Goal: Obtain resource: Download file/media

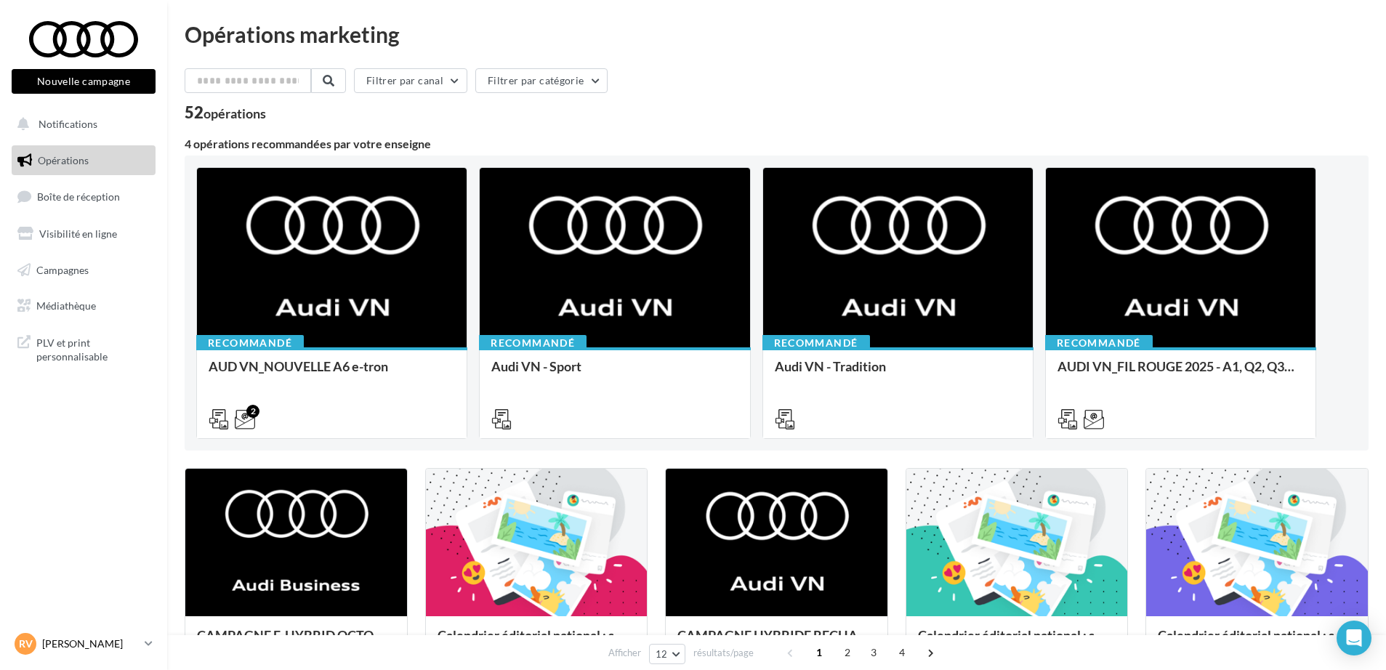
click at [91, 649] on p "[PERSON_NAME]" at bounding box center [90, 644] width 97 height 15
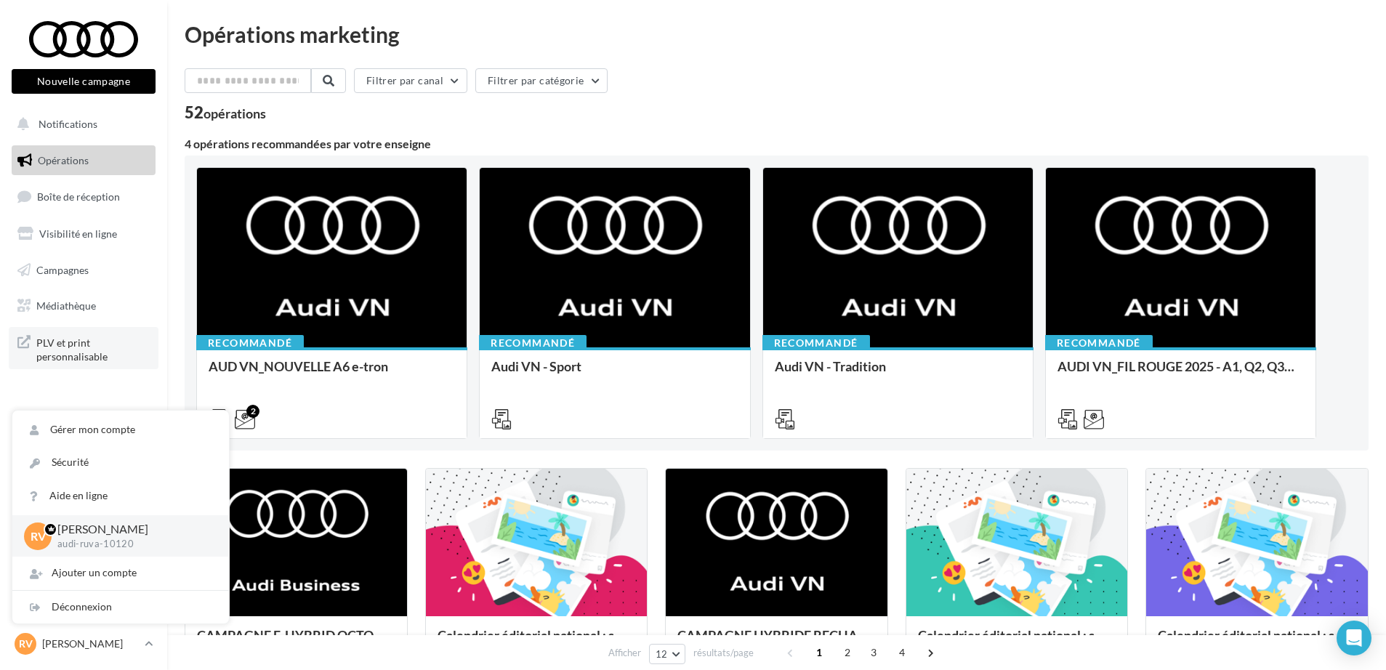
click at [153, 337] on link "PLV et print personnalisable" at bounding box center [84, 348] width 150 height 43
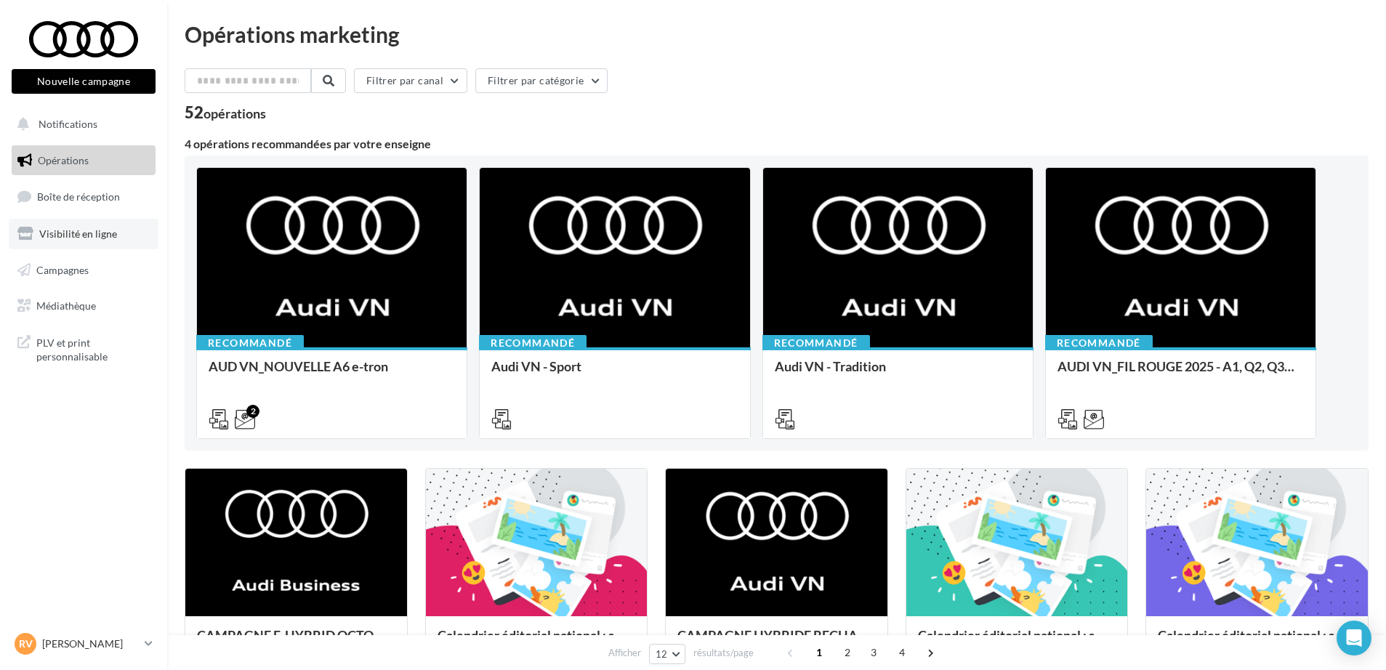
click at [74, 240] on link "Visibilité en ligne" at bounding box center [84, 234] width 150 height 31
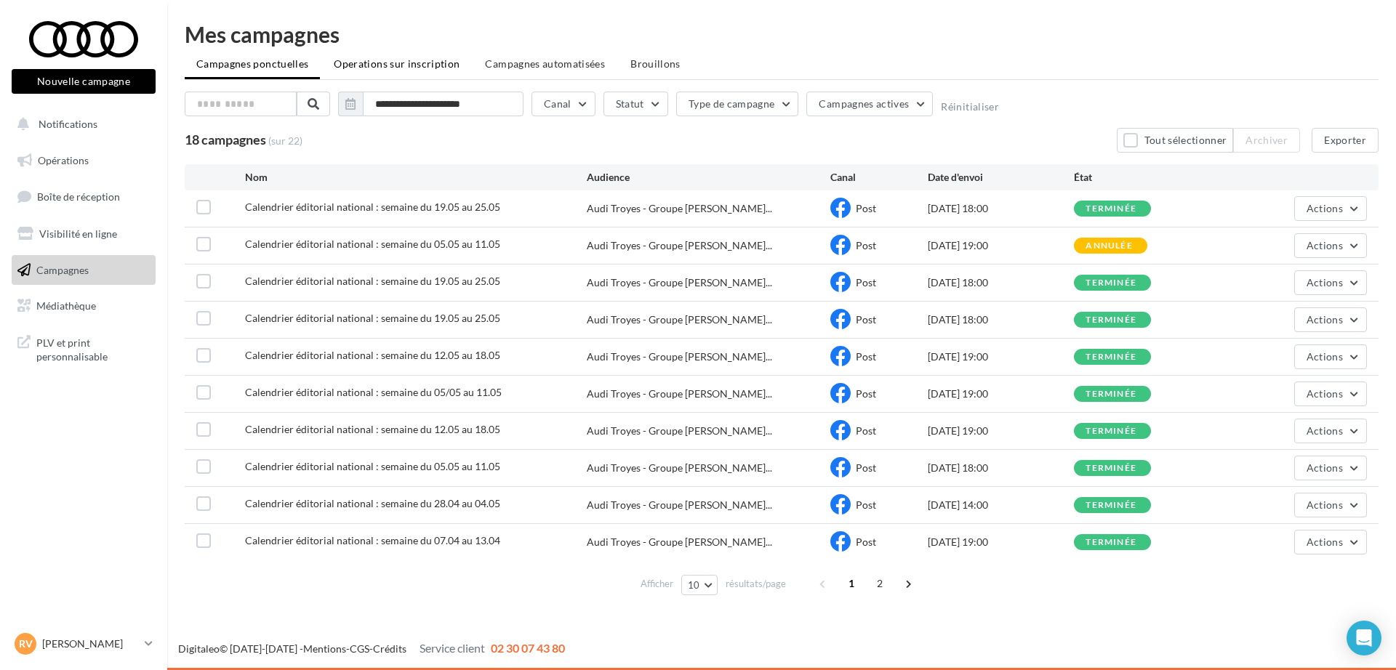
click at [372, 63] on span "Operations sur inscription" at bounding box center [397, 63] width 126 height 12
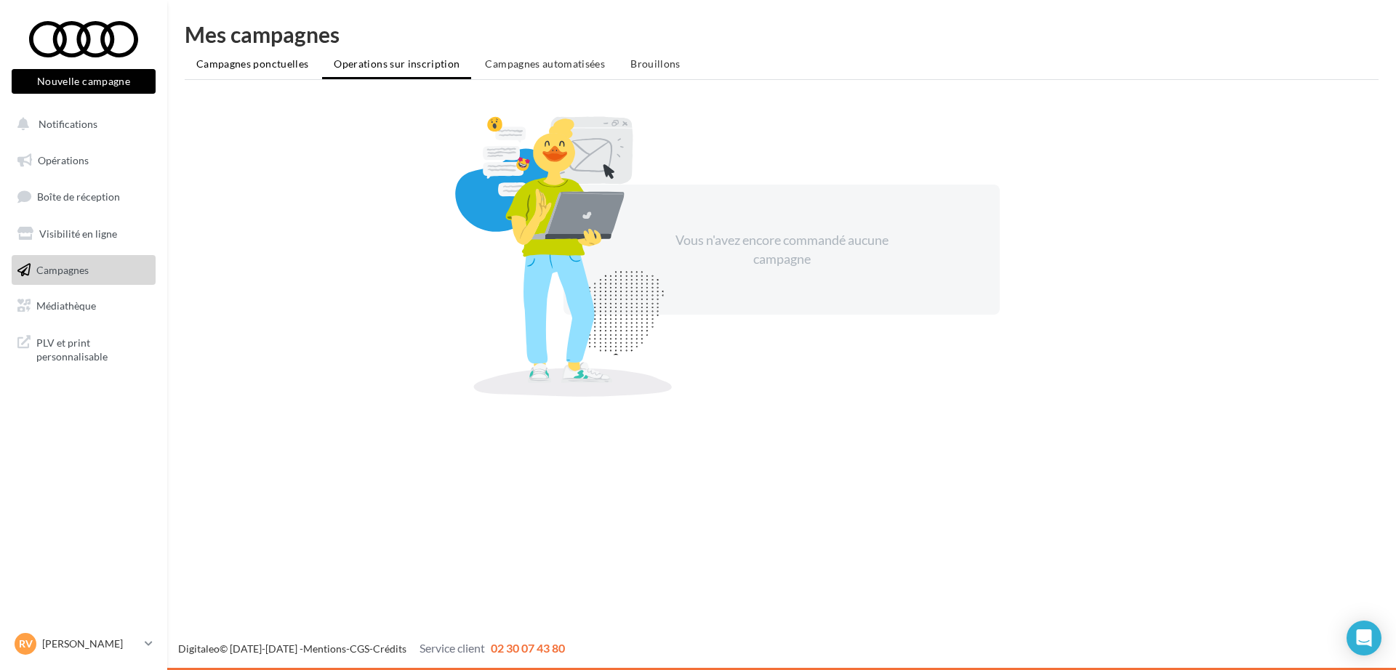
click at [252, 65] on span "Campagnes ponctuelles" at bounding box center [252, 63] width 112 height 12
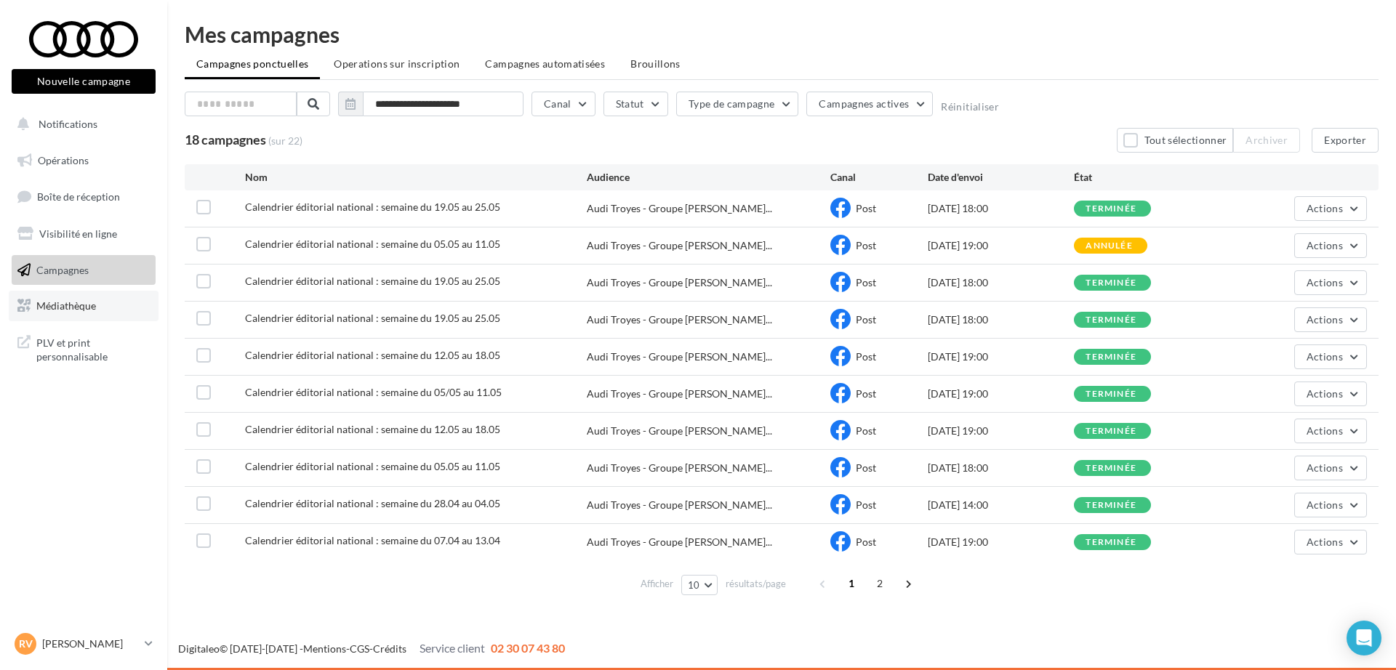
click at [50, 313] on link "Médiathèque" at bounding box center [84, 306] width 150 height 31
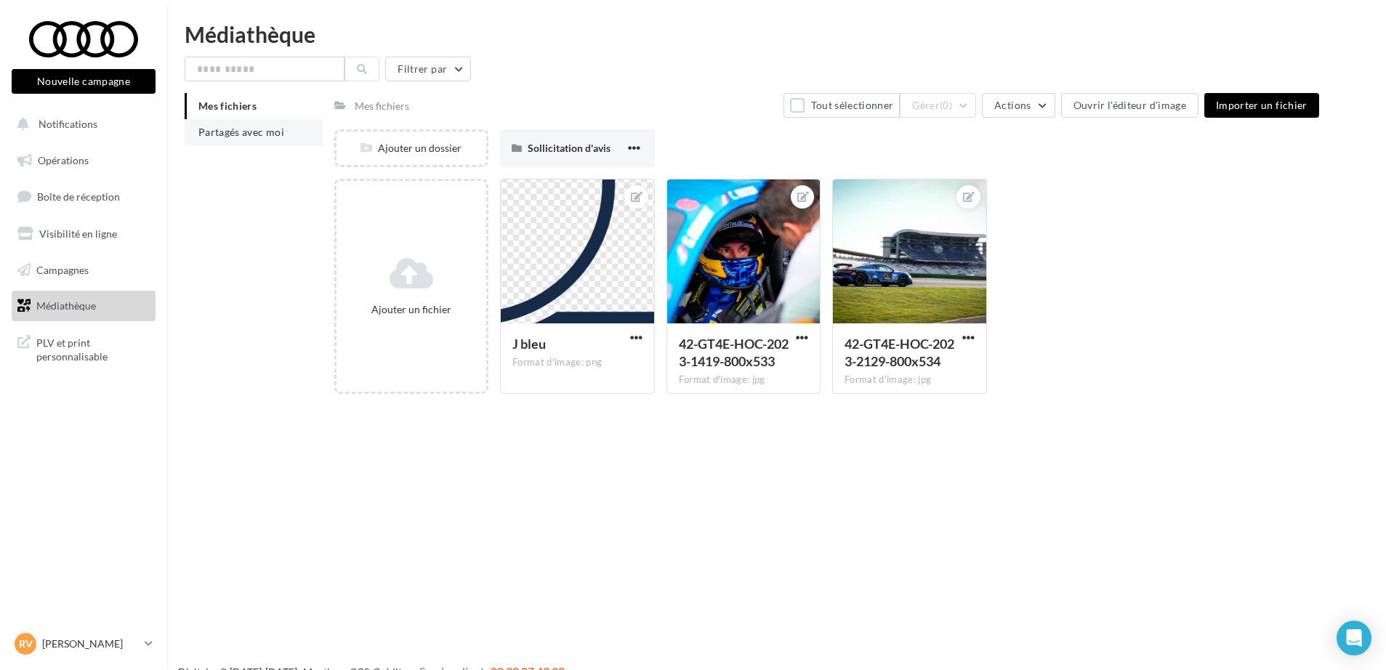
click at [268, 130] on span "Partagés avec moi" at bounding box center [241, 132] width 86 height 12
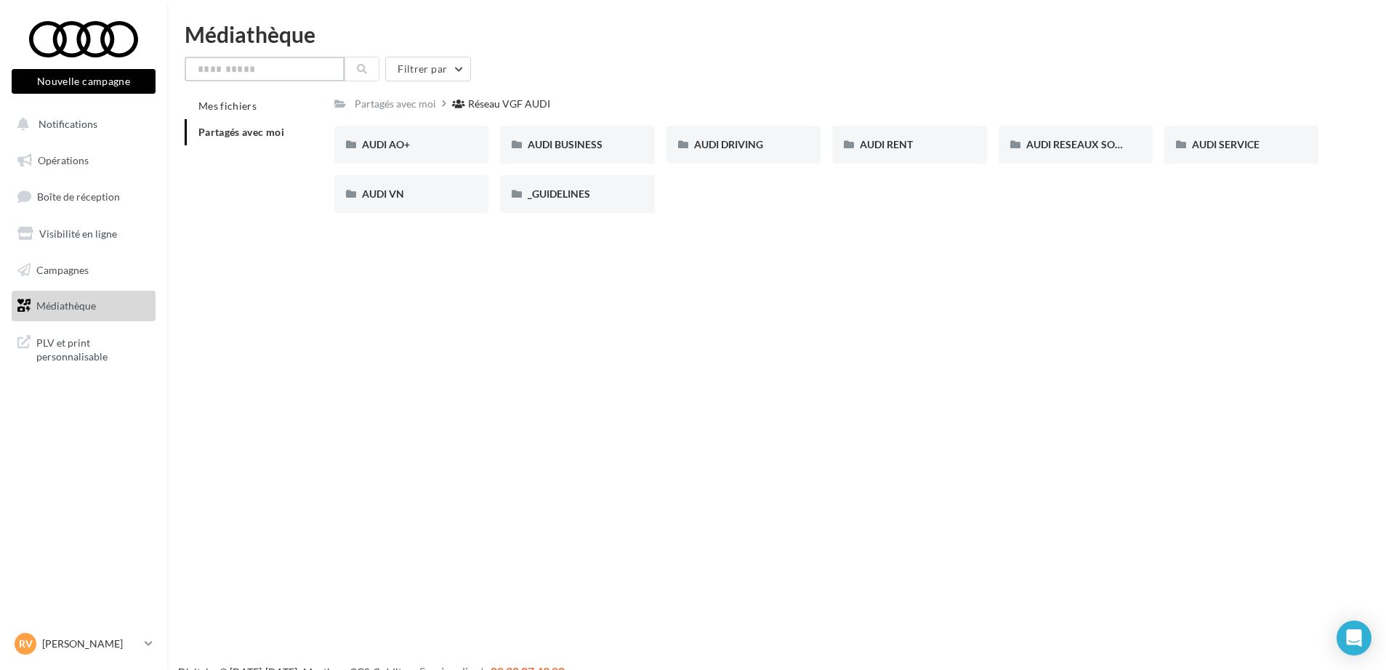
click at [284, 65] on input "text" at bounding box center [265, 69] width 160 height 25
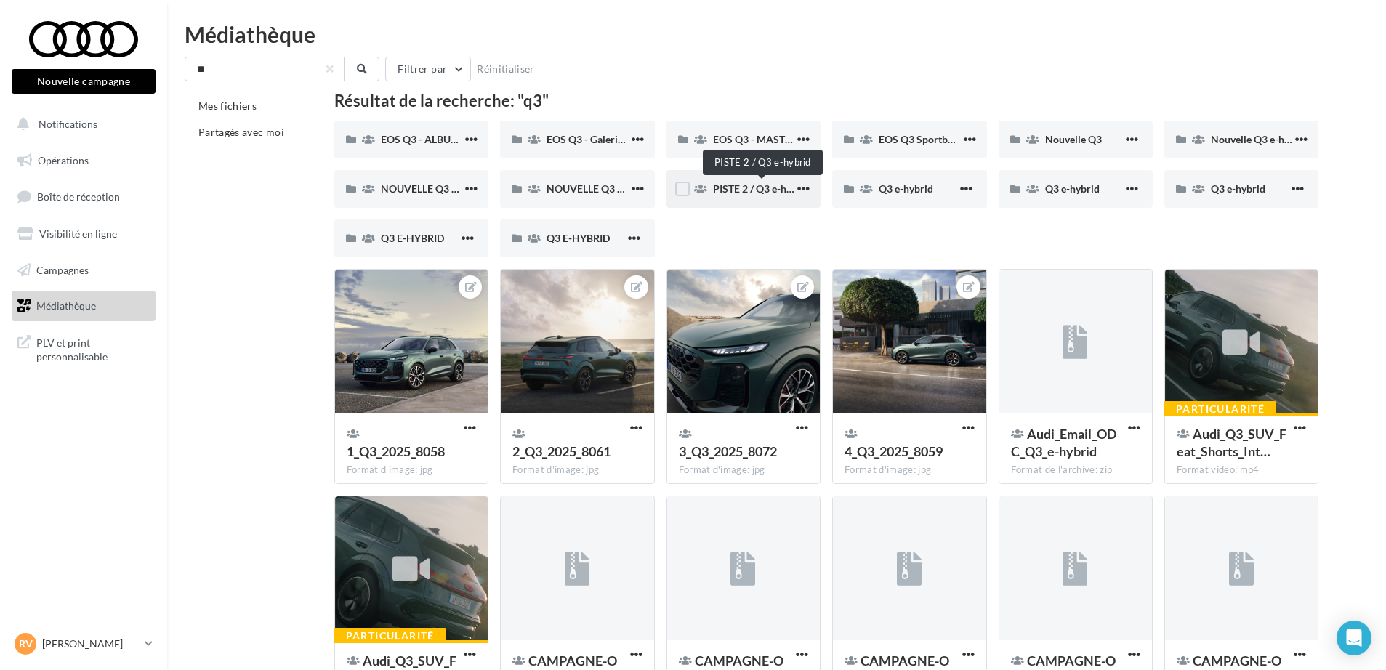
click at [735, 185] on span "PISTE 2 / Q3 e-hybrid" at bounding box center [761, 188] width 97 height 12
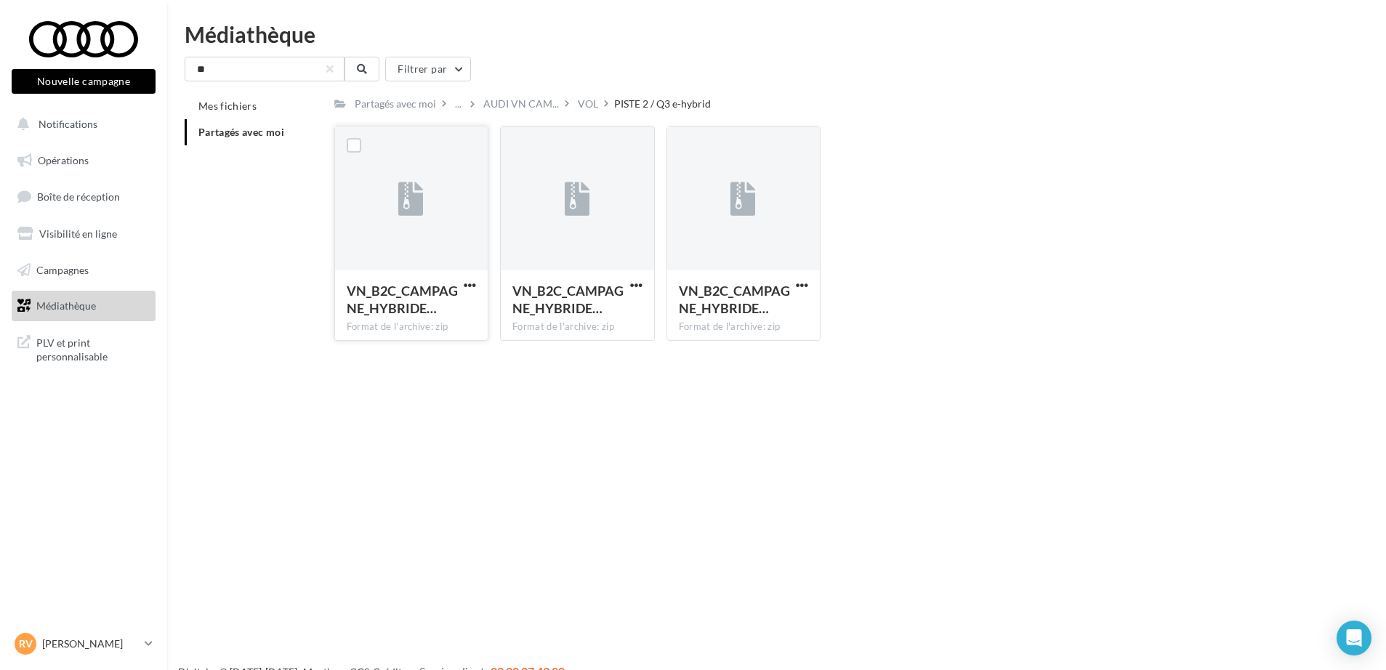
click at [425, 186] on div at bounding box center [411, 199] width 153 height 145
click at [404, 104] on div "Partagés avec moi" at bounding box center [395, 104] width 81 height 15
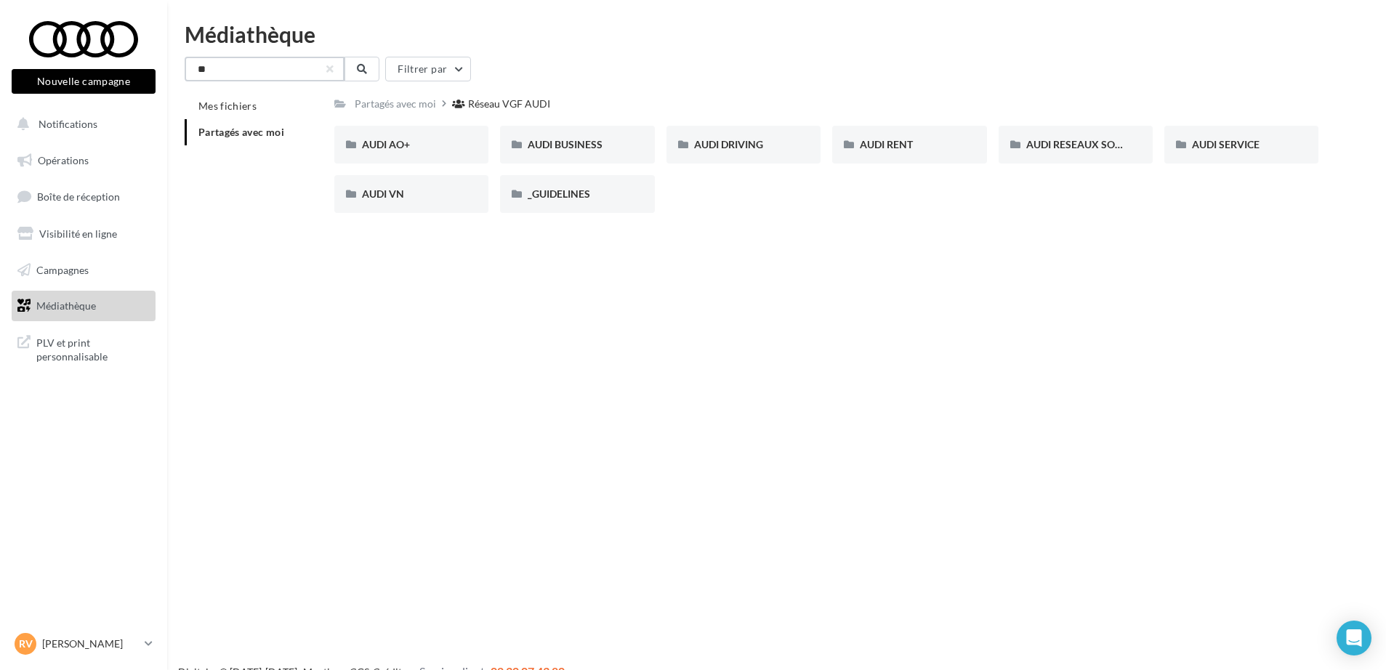
click at [244, 77] on input "**" at bounding box center [265, 69] width 160 height 25
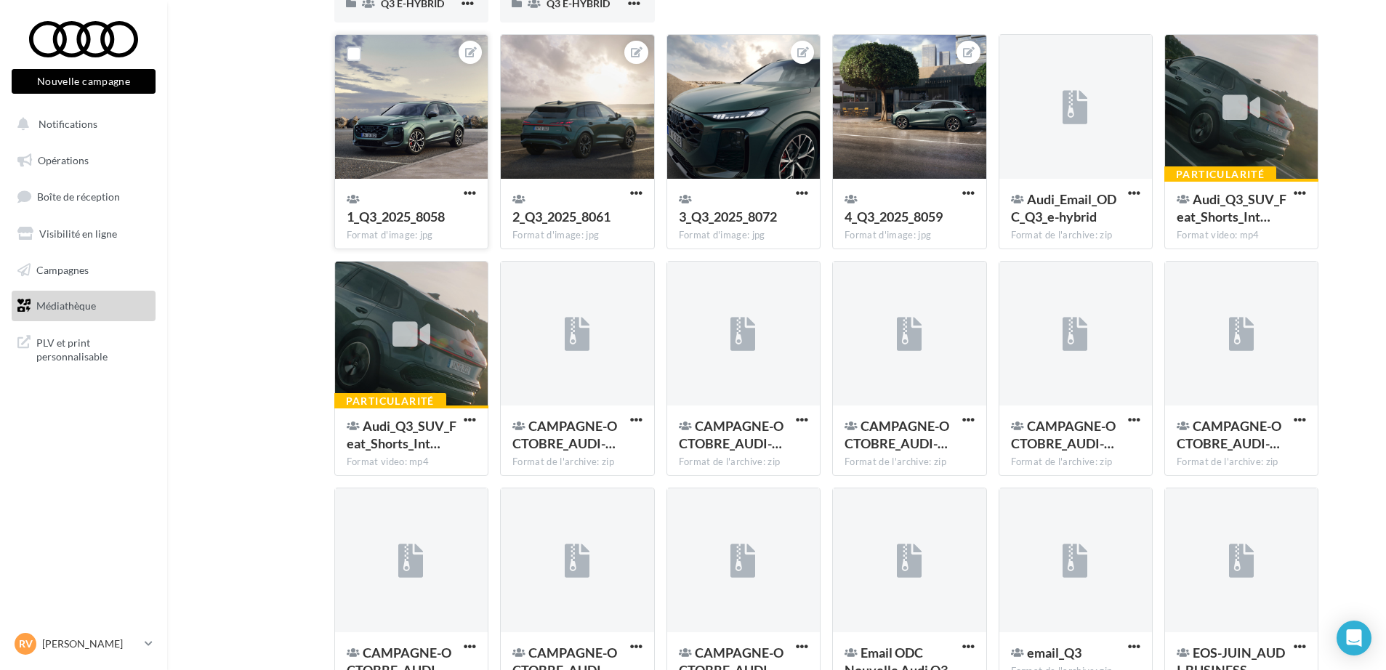
scroll to position [24, 0]
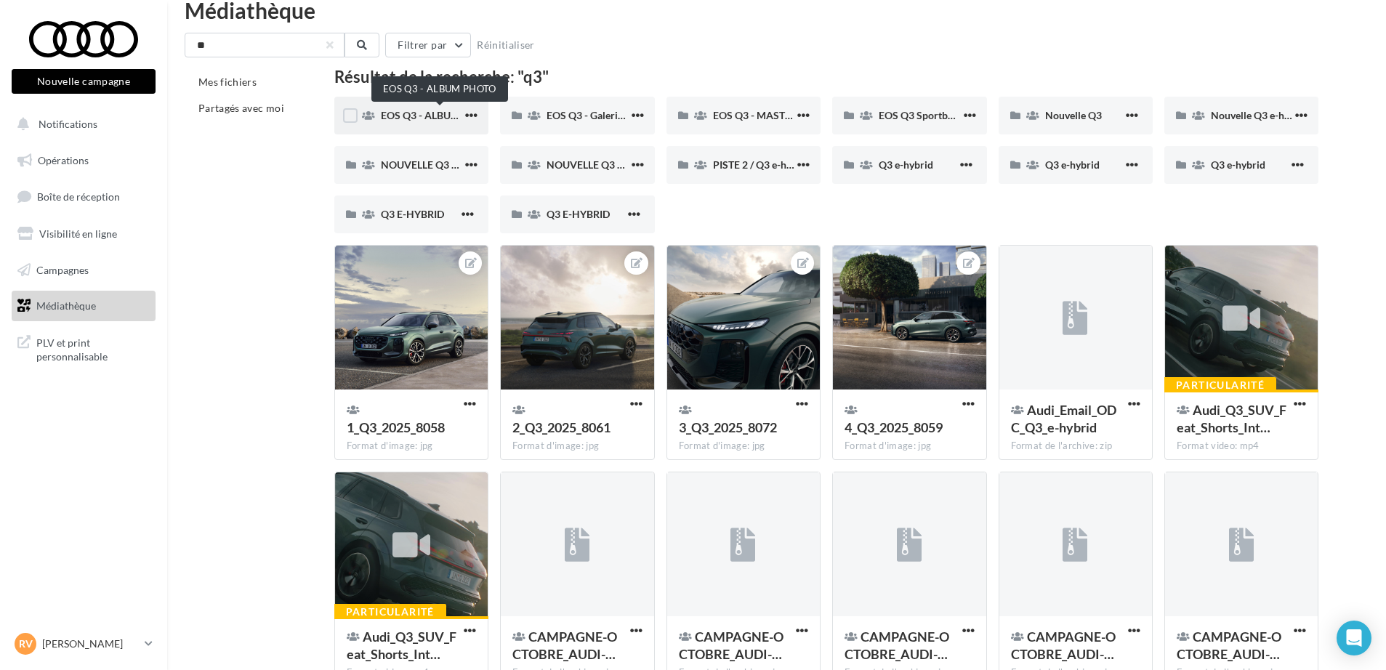
click at [413, 112] on span "EOS Q3 - ALBUM PHOTO" at bounding box center [439, 115] width 116 height 12
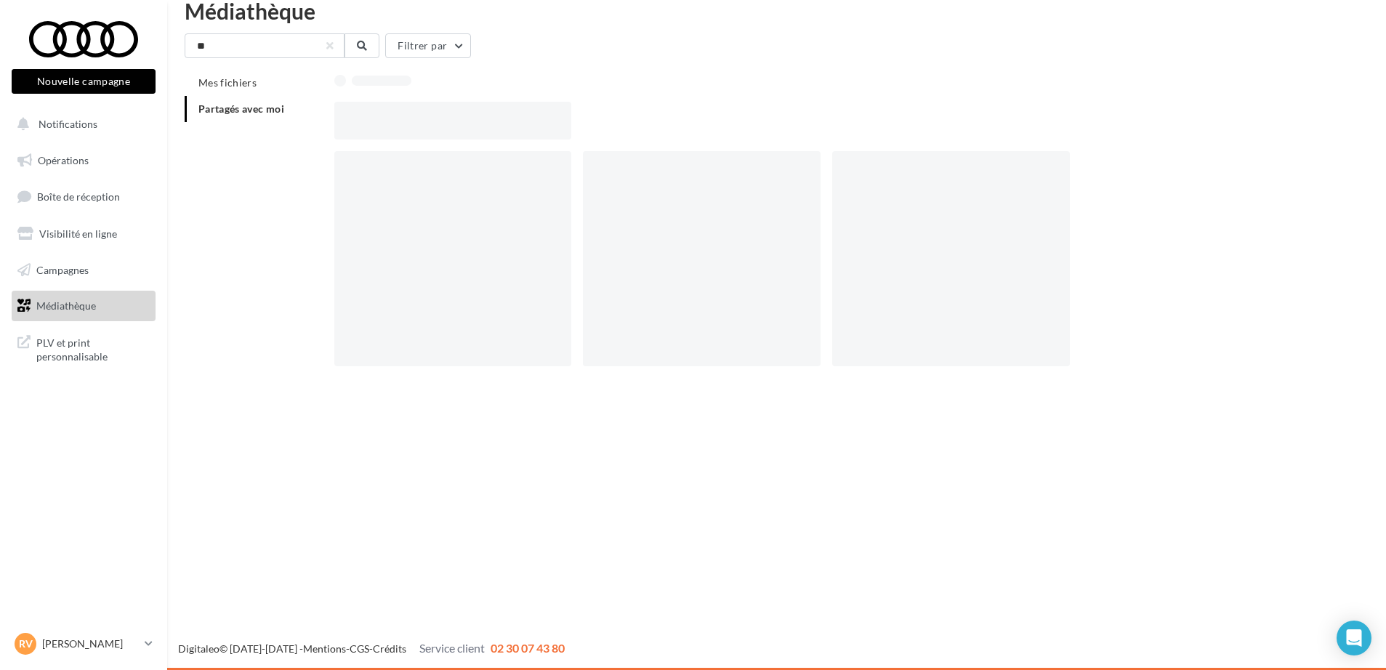
scroll to position [23, 0]
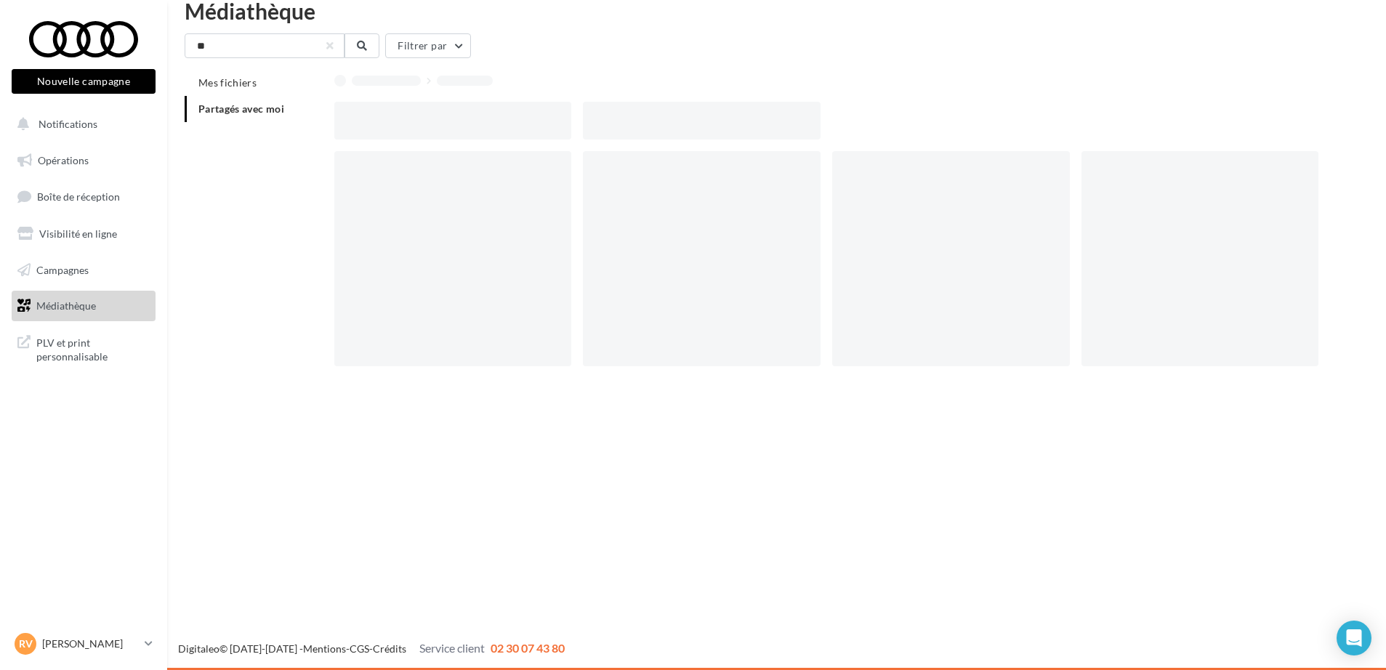
click at [571, 113] on div at bounding box center [453, 121] width 238 height 38
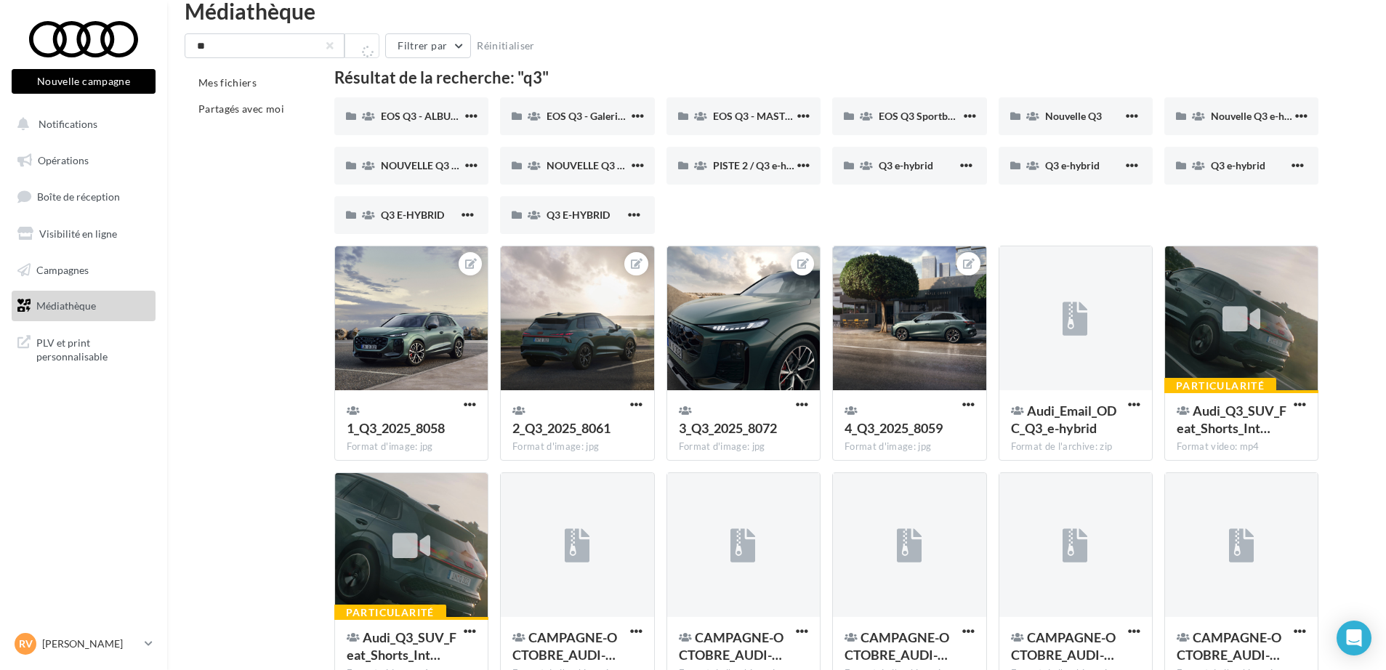
click at [750, 110] on span "EOS Q3 - MASTER INTERIEUR" at bounding box center [782, 116] width 138 height 12
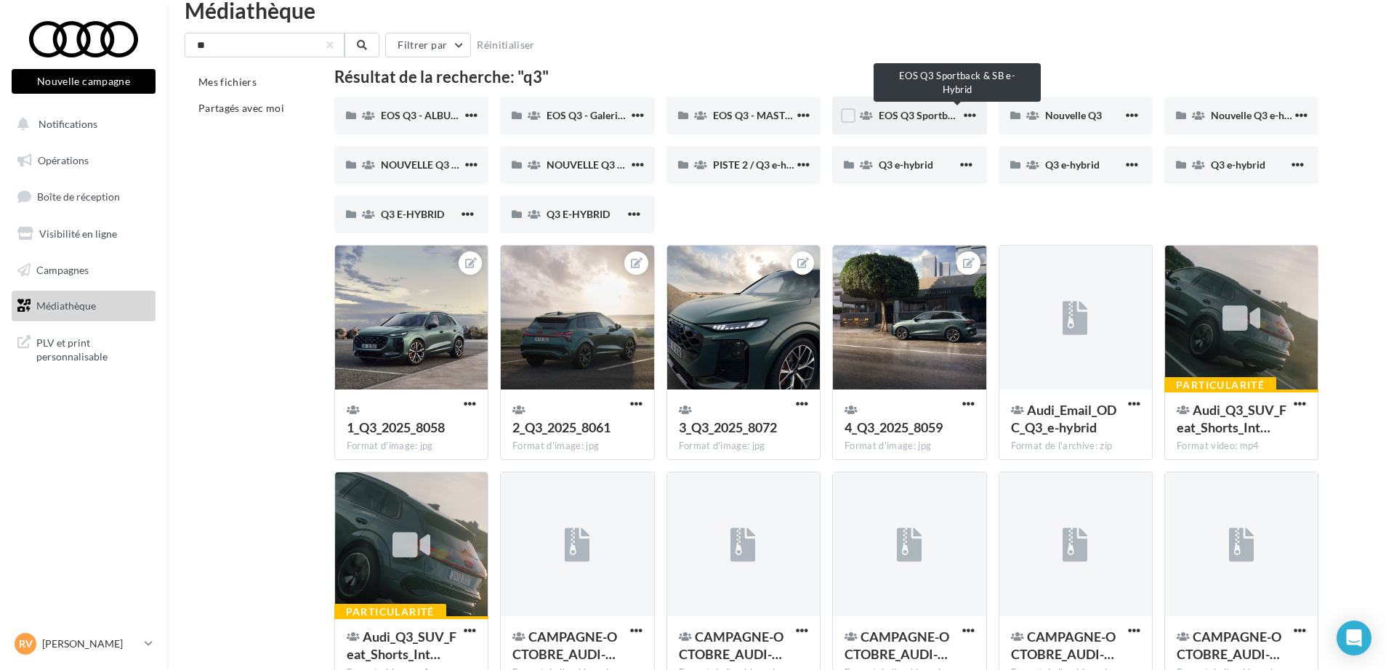
click at [909, 120] on span "EOS Q3 Sportback & SB e-Hybrid" at bounding box center [955, 115] width 152 height 12
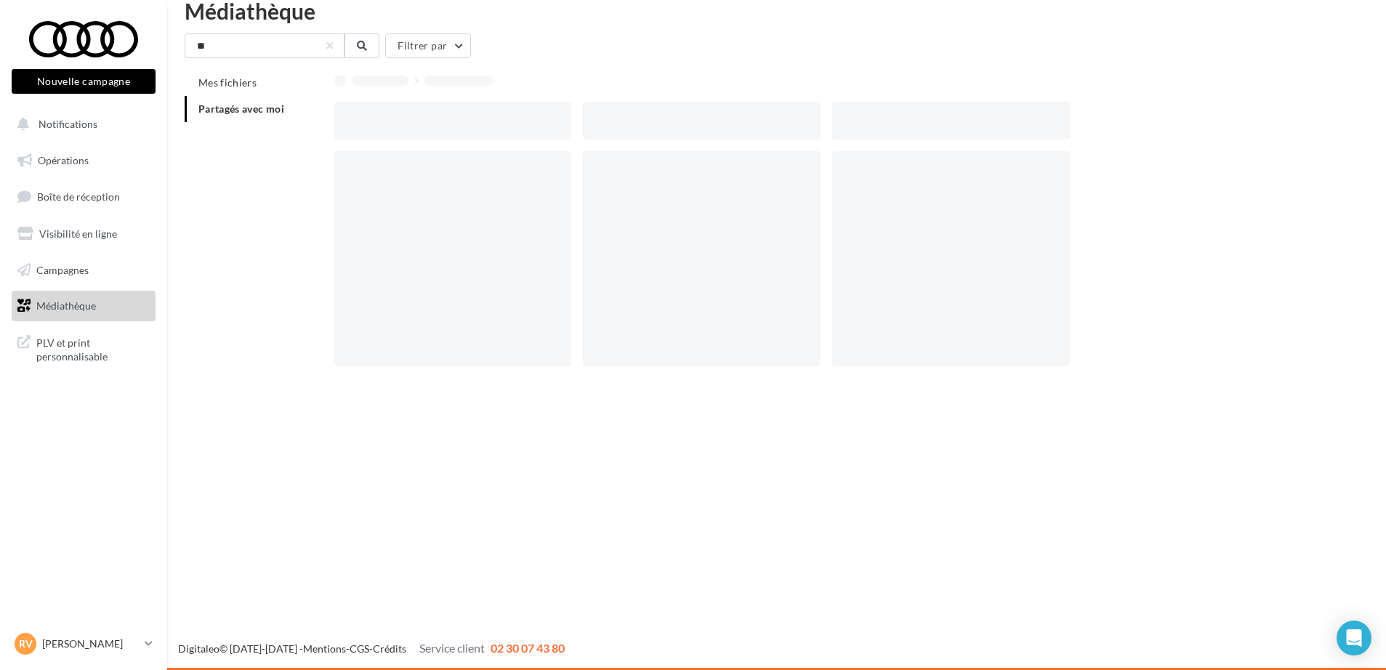
scroll to position [23, 0]
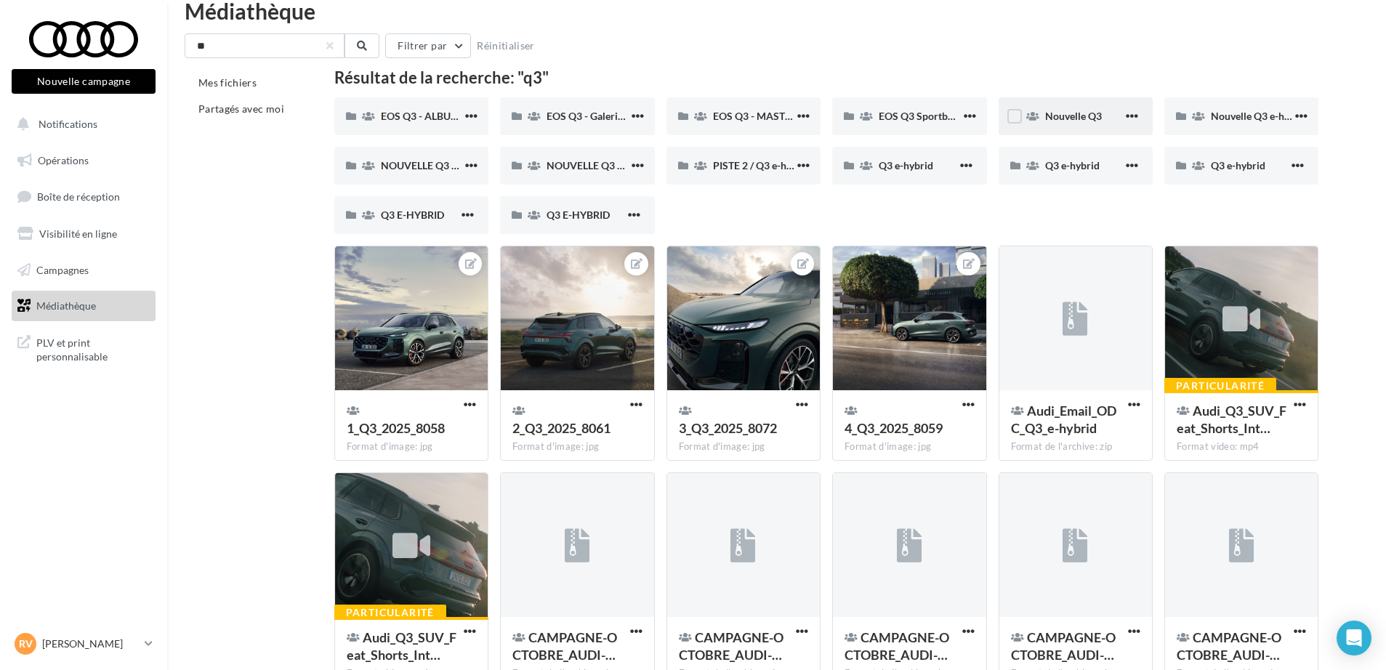
scroll to position [24, 0]
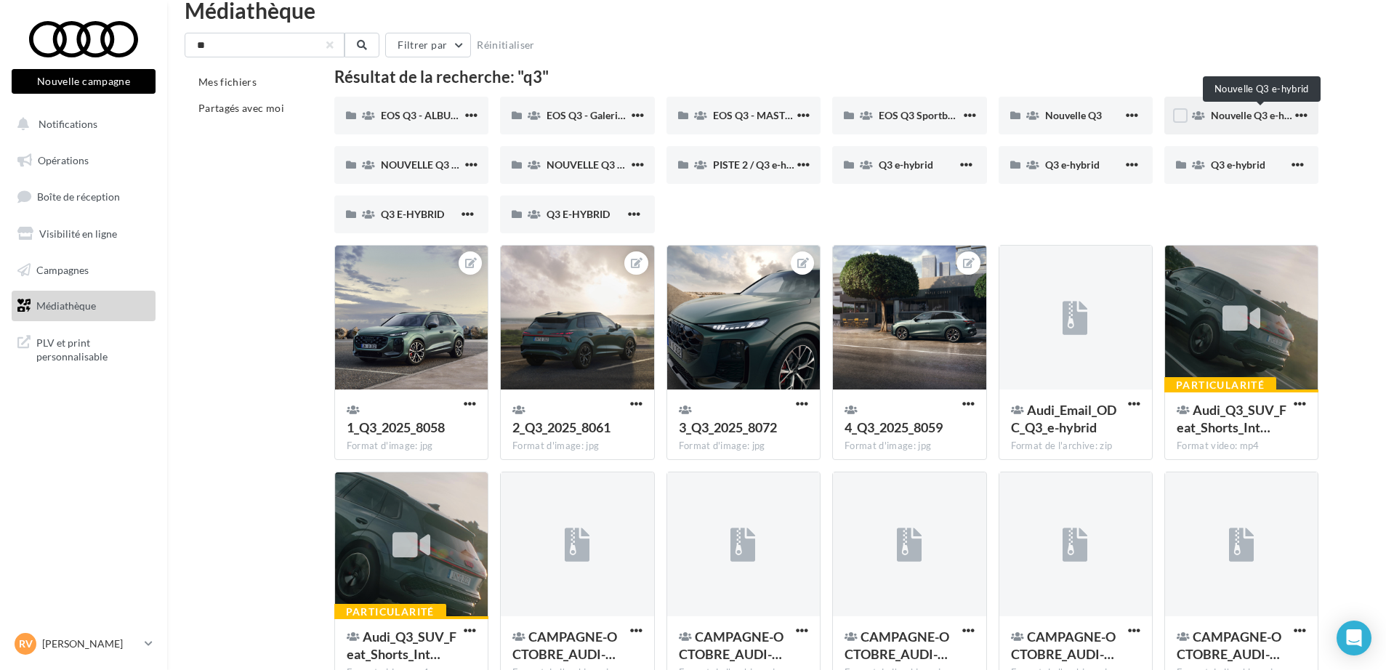
click at [1238, 111] on span "Nouvelle Q3 e-hybrid" at bounding box center [1259, 115] width 97 height 12
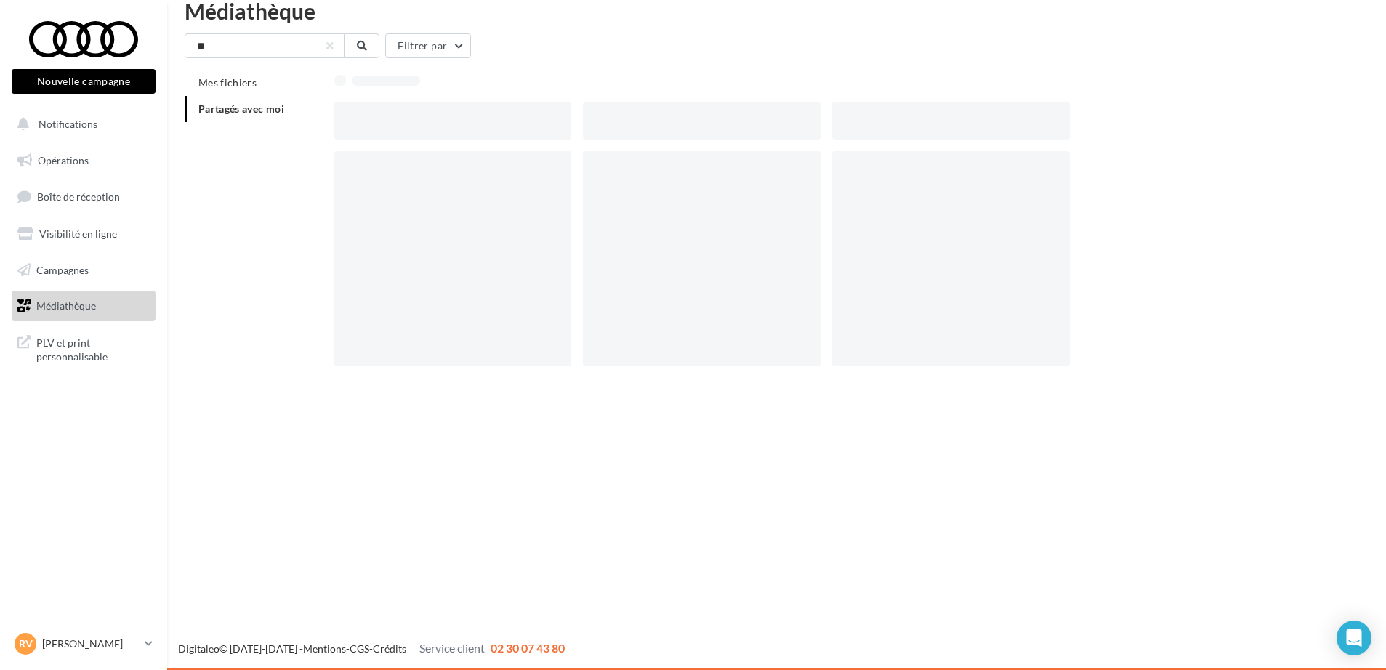
scroll to position [23, 0]
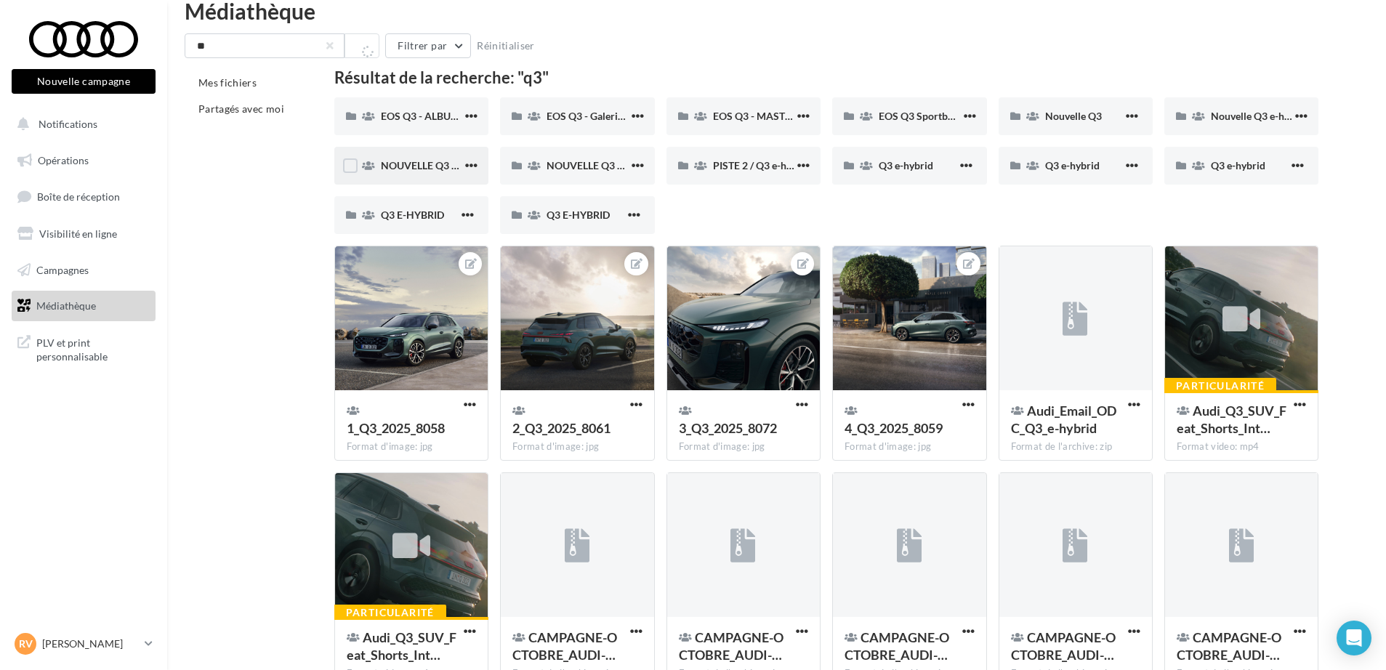
click at [430, 171] on div "NOUVELLE Q3 SPORTBACK" at bounding box center [421, 165] width 81 height 15
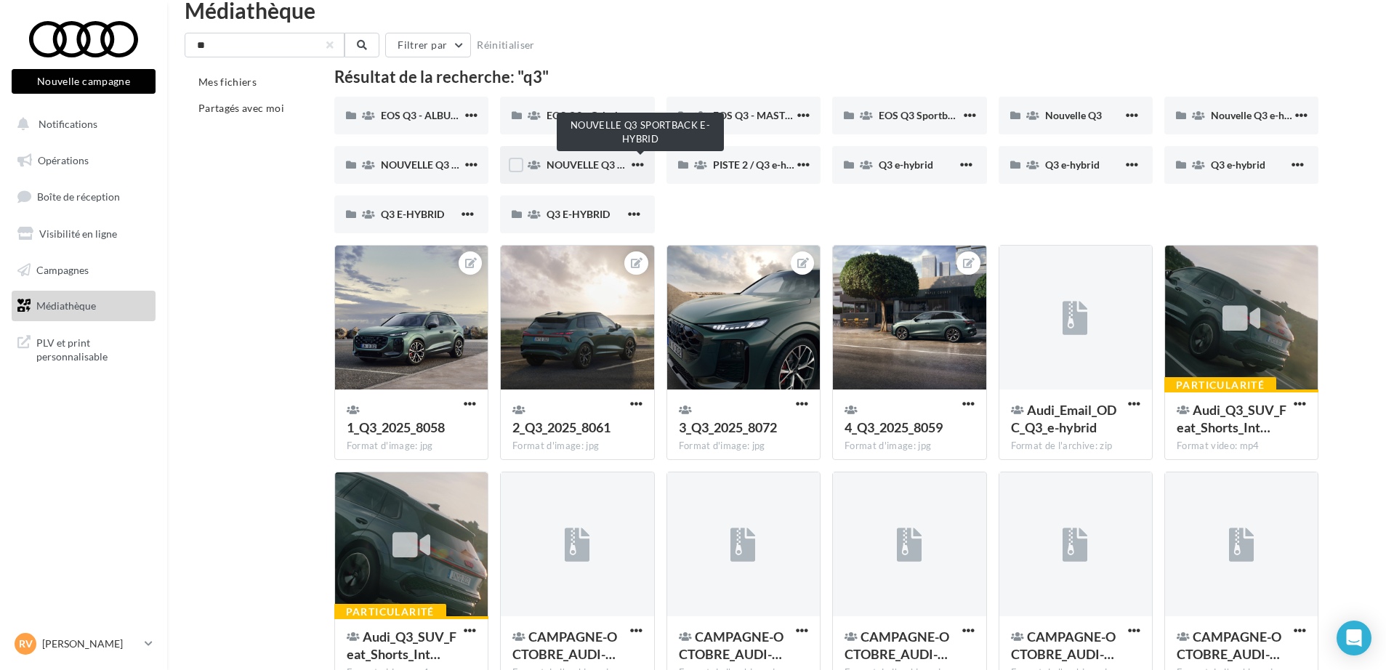
click at [600, 162] on span "NOUVELLE Q3 SPORTBACK E-HYBRID" at bounding box center [637, 164] width 180 height 12
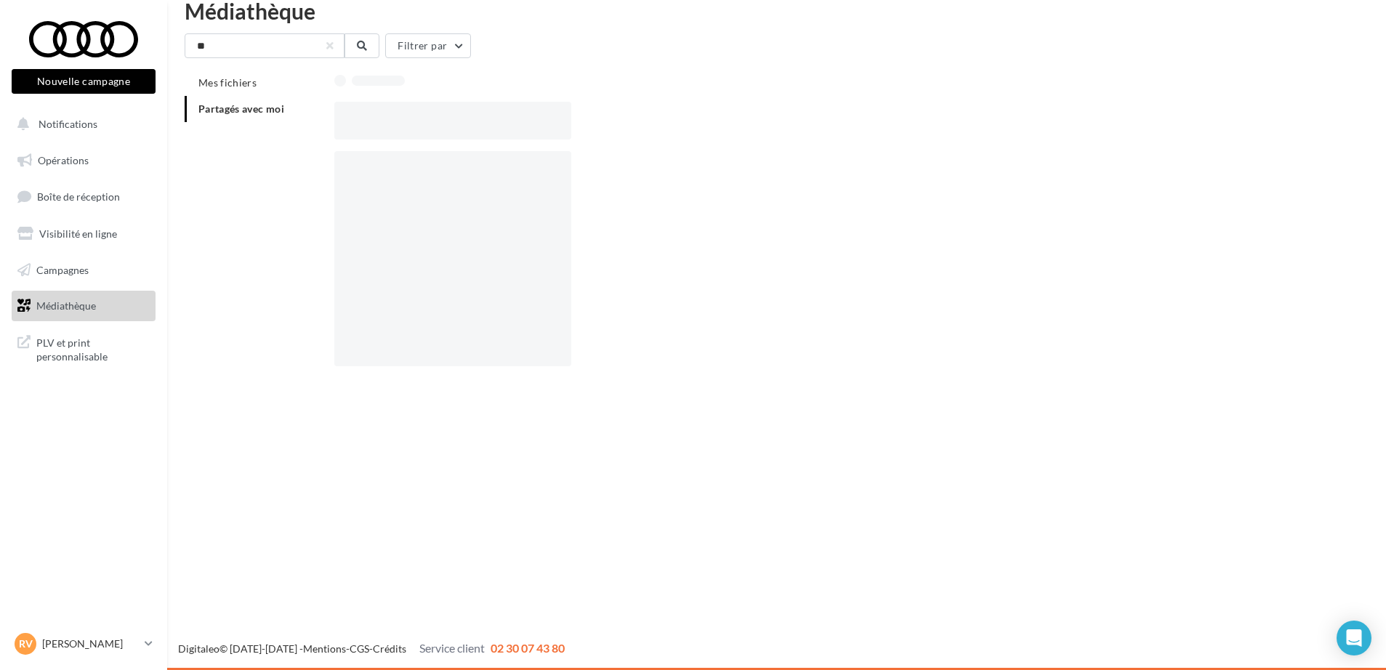
scroll to position [23, 0]
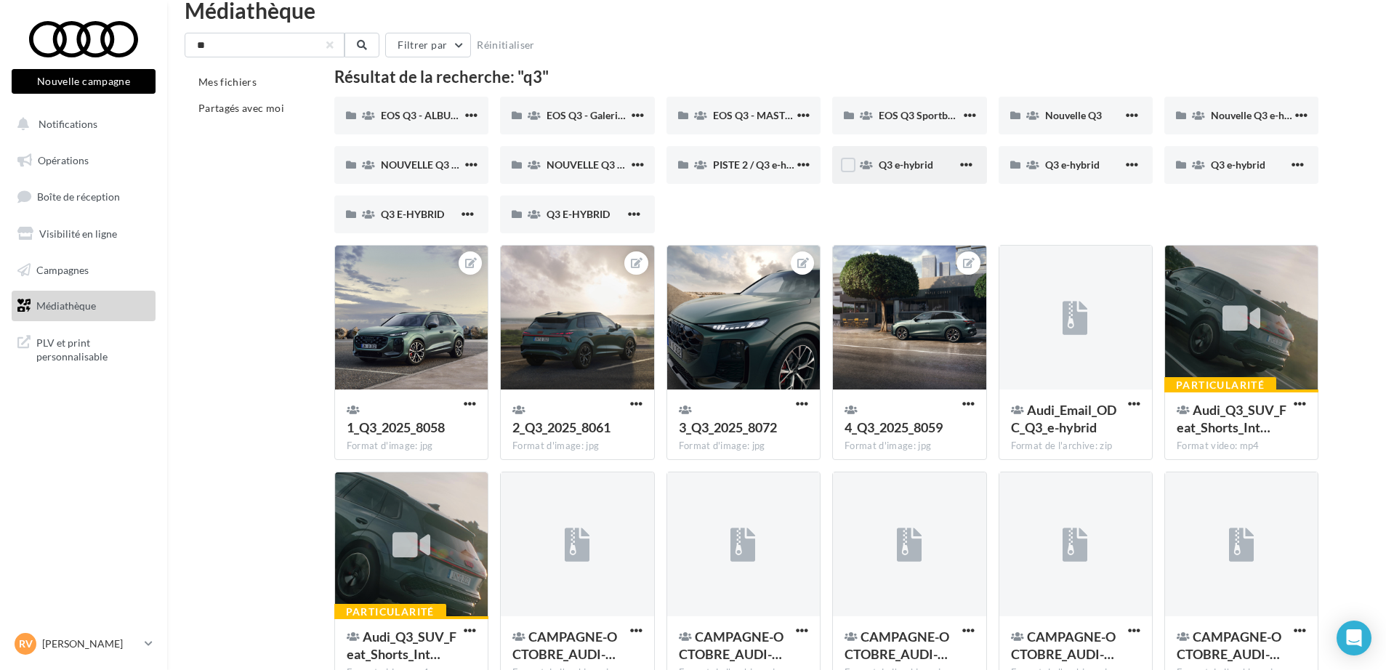
click at [899, 156] on div "Q3 e-hybrid" at bounding box center [909, 165] width 154 height 38
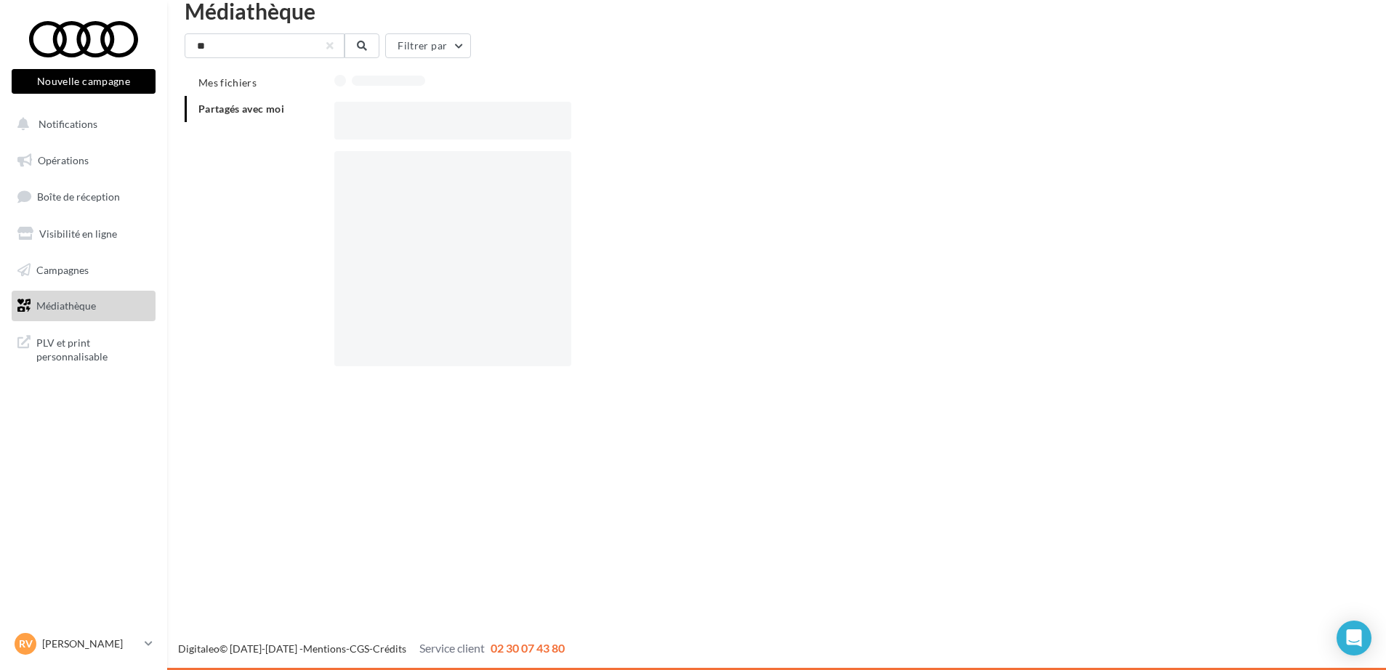
scroll to position [23, 0]
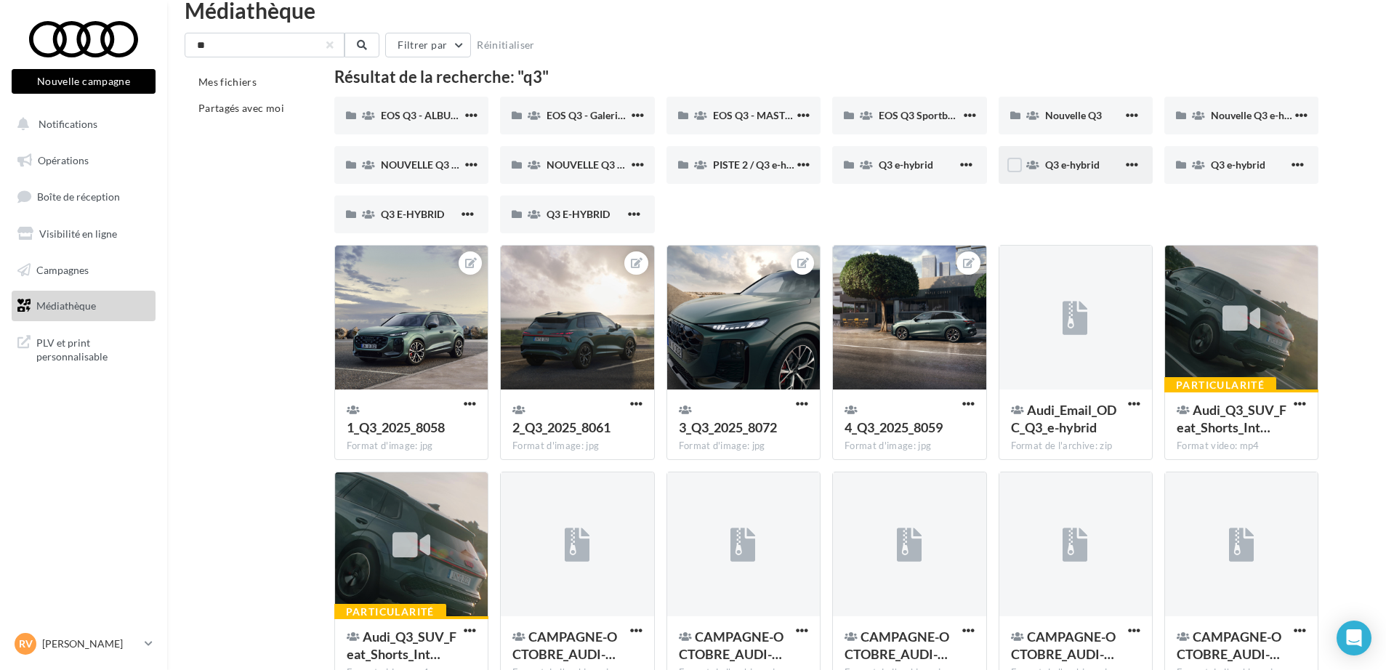
click at [1074, 156] on div "Q3 e-hybrid" at bounding box center [1076, 165] width 154 height 38
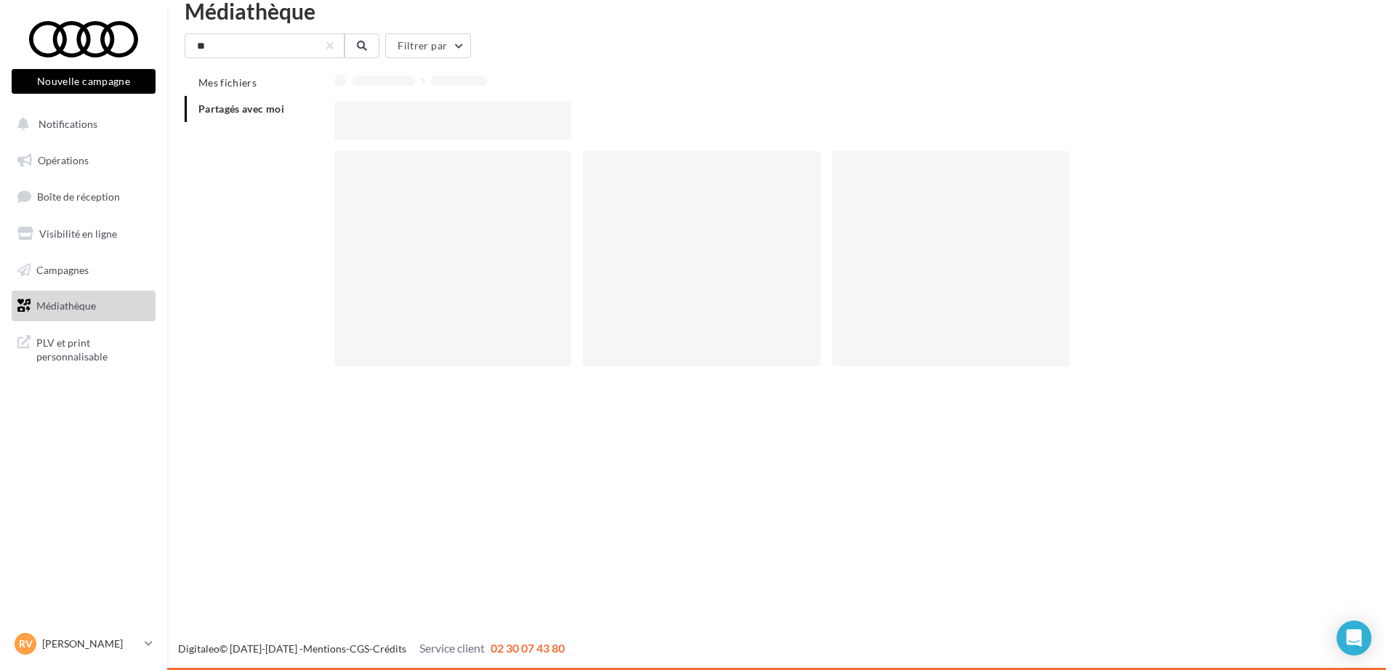
scroll to position [23, 0]
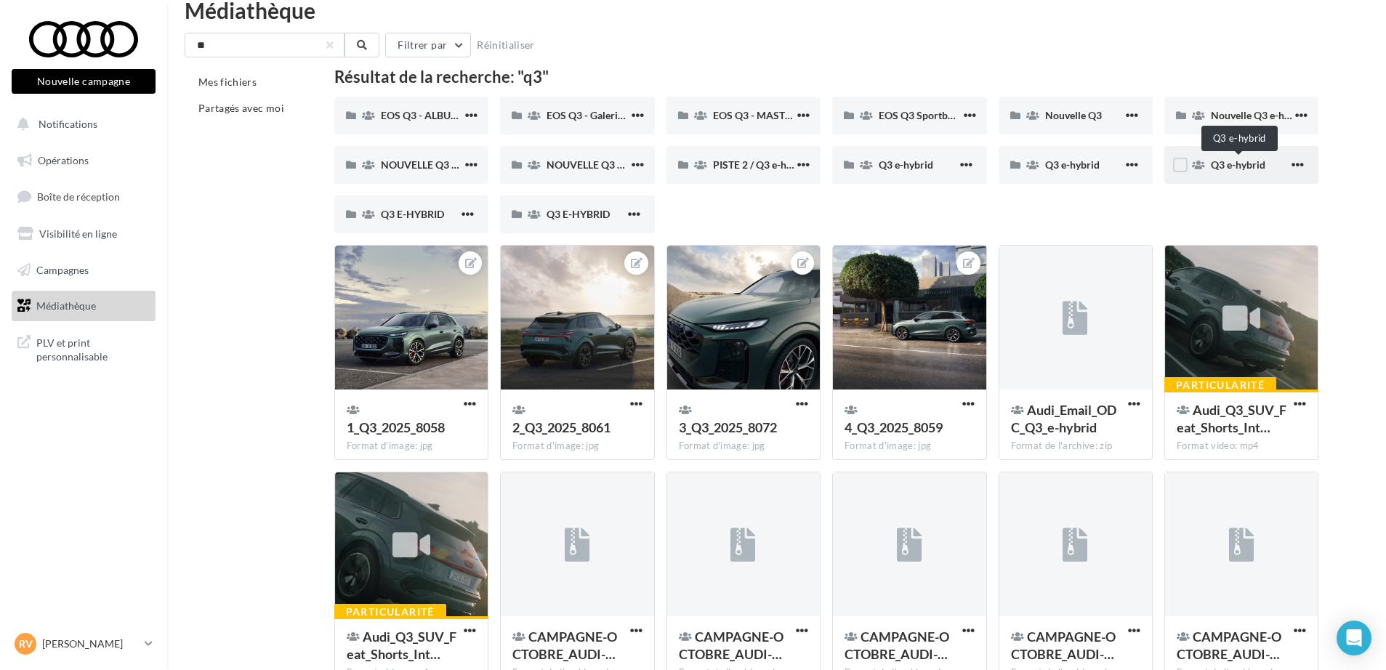
click at [1216, 164] on span "Q3 e-hybrid" at bounding box center [1238, 164] width 55 height 12
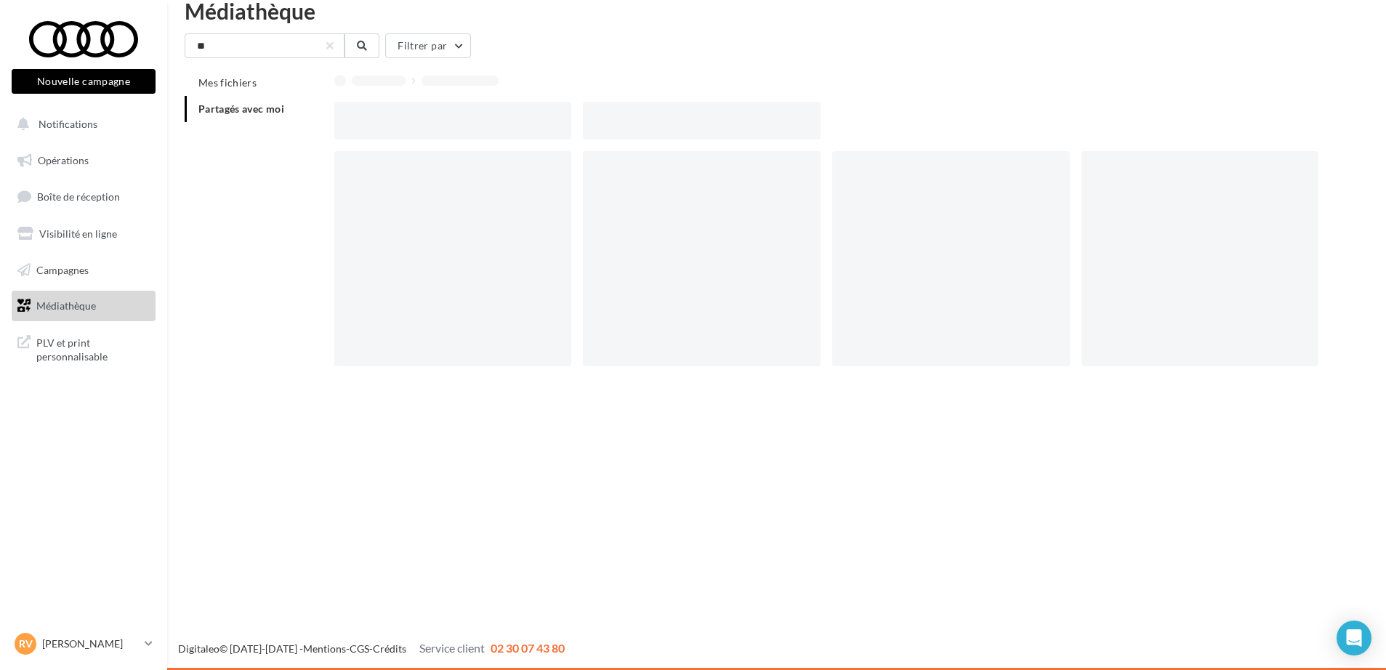
scroll to position [23, 0]
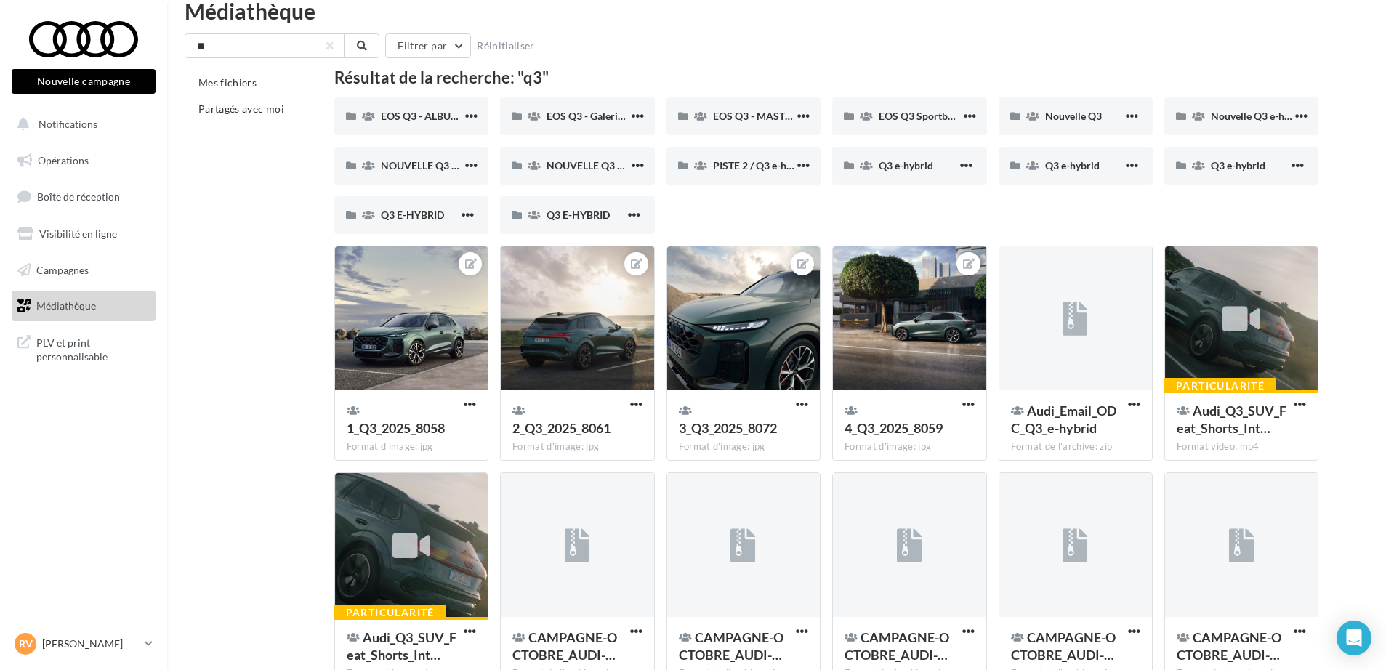
scroll to position [24, 0]
click at [406, 221] on div "Q3 E-HYBRID" at bounding box center [420, 214] width 78 height 15
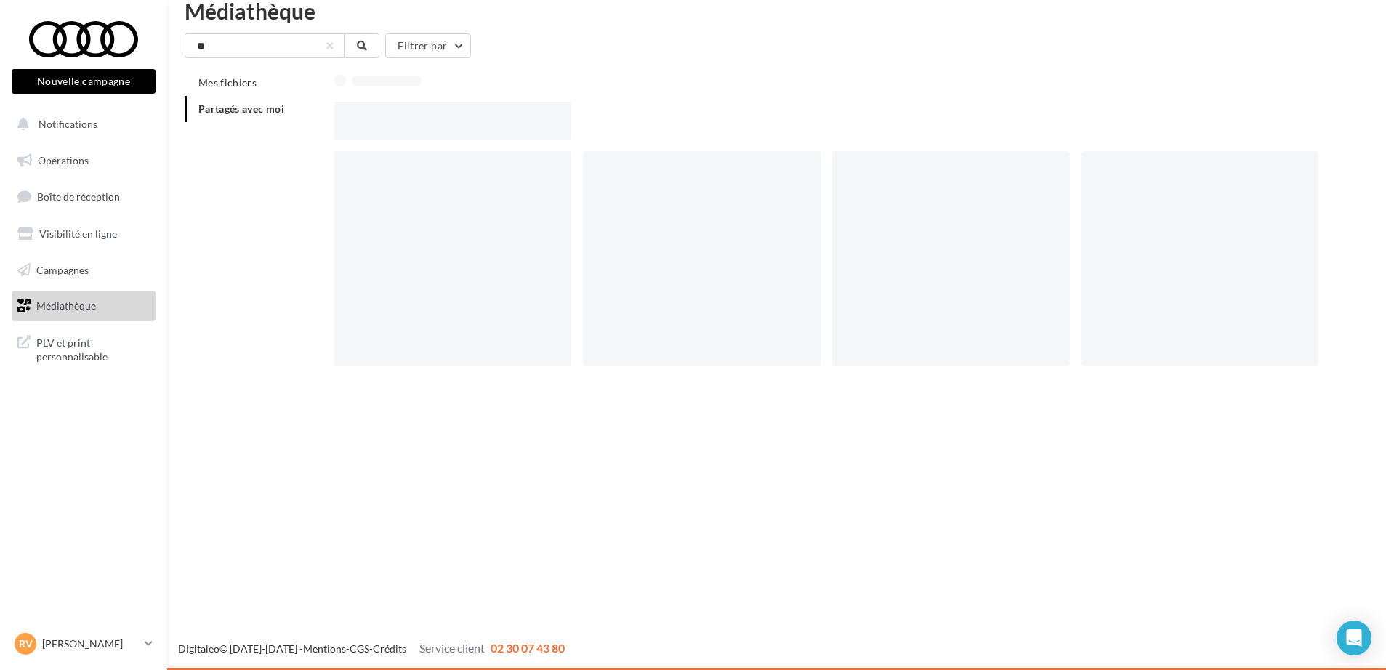
scroll to position [23, 0]
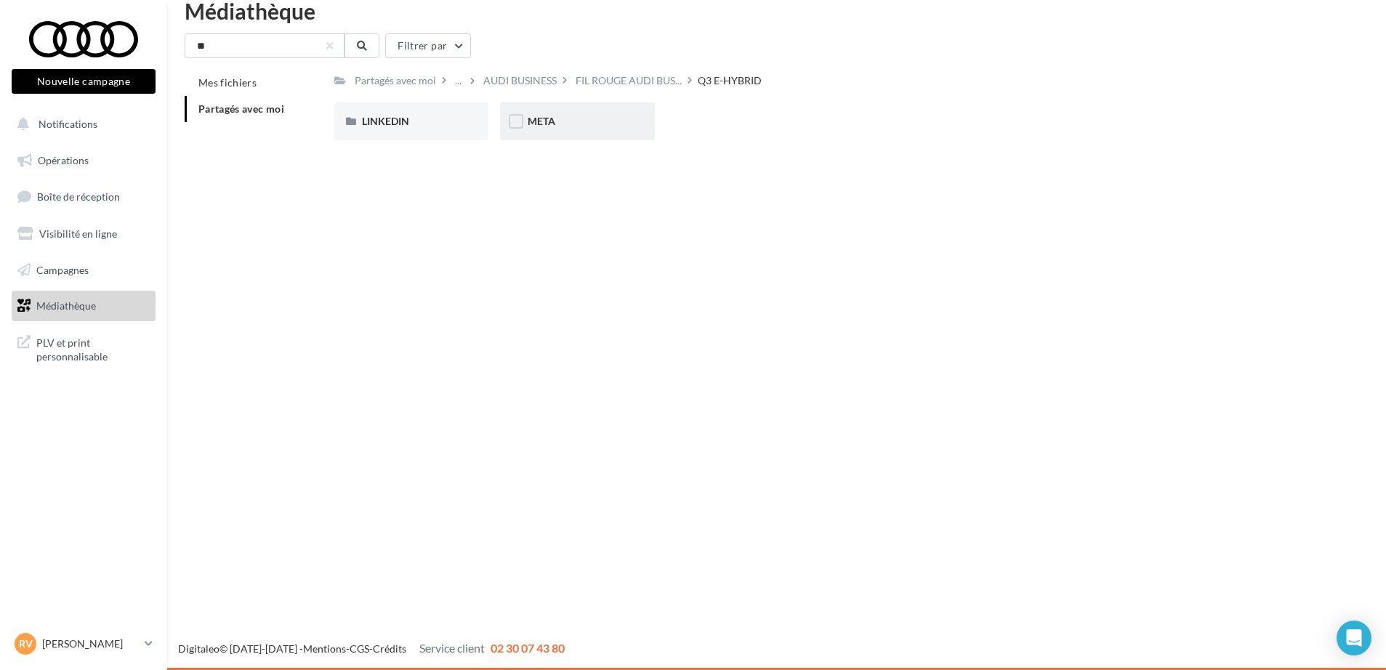
drag, startPoint x: 95, startPoint y: 1, endPoint x: 541, endPoint y: 125, distance: 463.2
click at [541, 125] on span "META" at bounding box center [542, 121] width 28 height 12
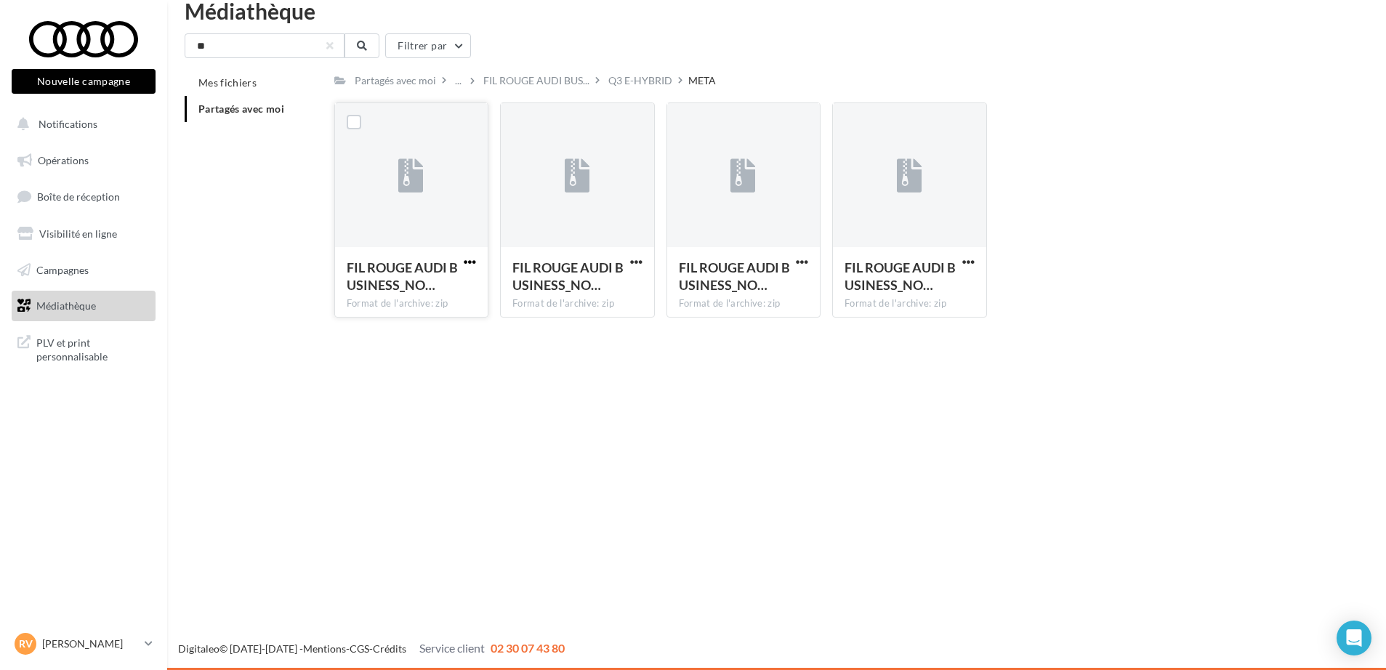
click at [470, 257] on span "button" at bounding box center [470, 262] width 12 height 12
click at [421, 287] on button "Télécharger" at bounding box center [406, 291] width 145 height 38
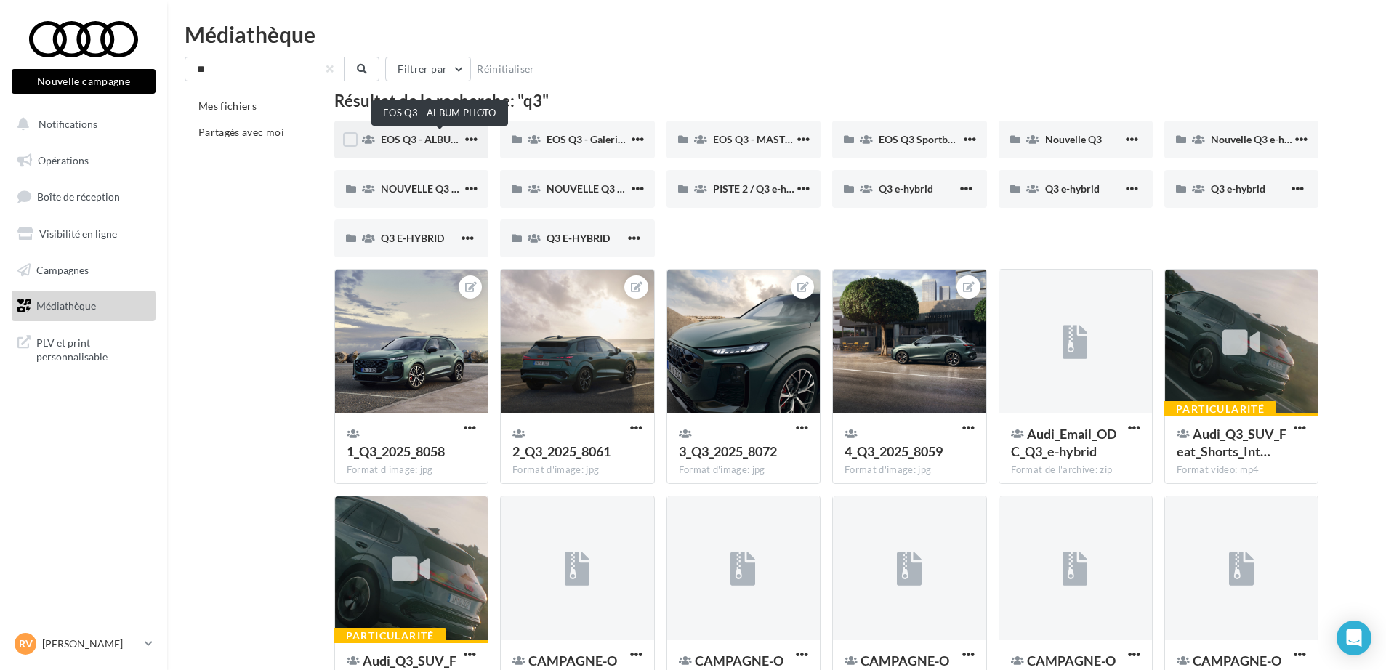
click at [411, 142] on span "EOS Q3 - ALBUM PHOTO" at bounding box center [439, 139] width 116 height 12
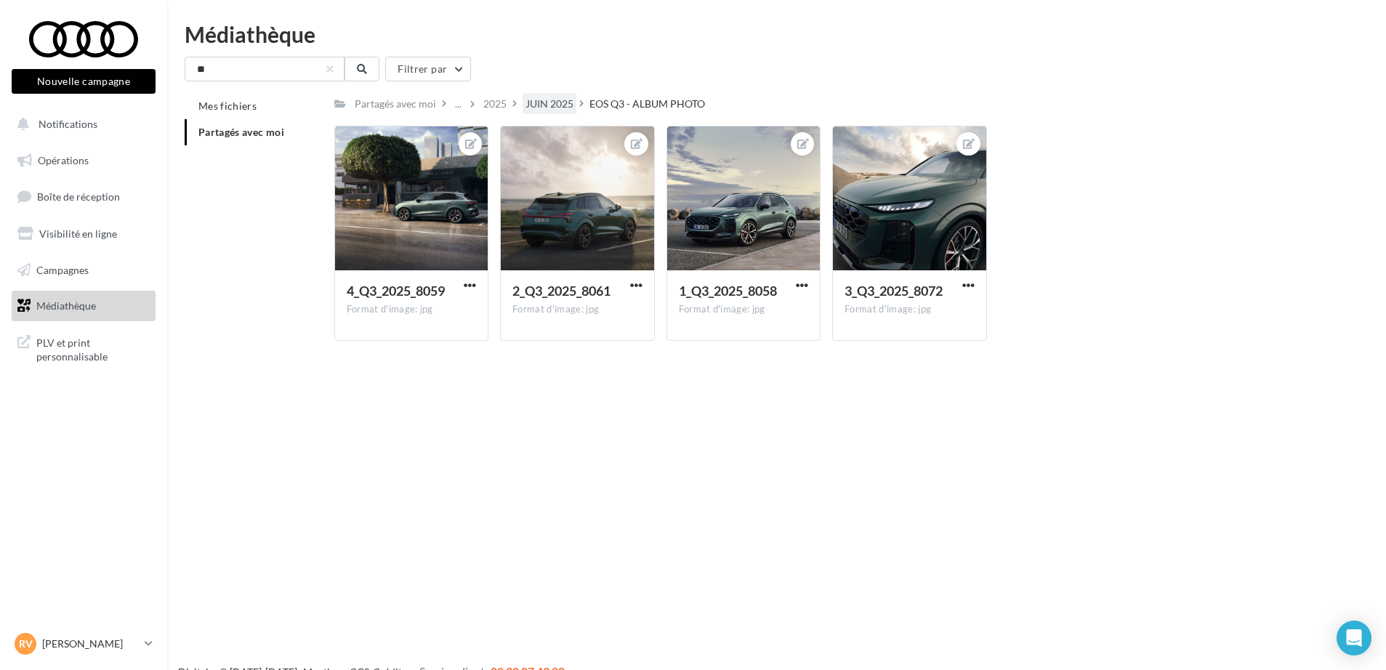
click at [533, 103] on div "JUIN 2025" at bounding box center [550, 104] width 48 height 15
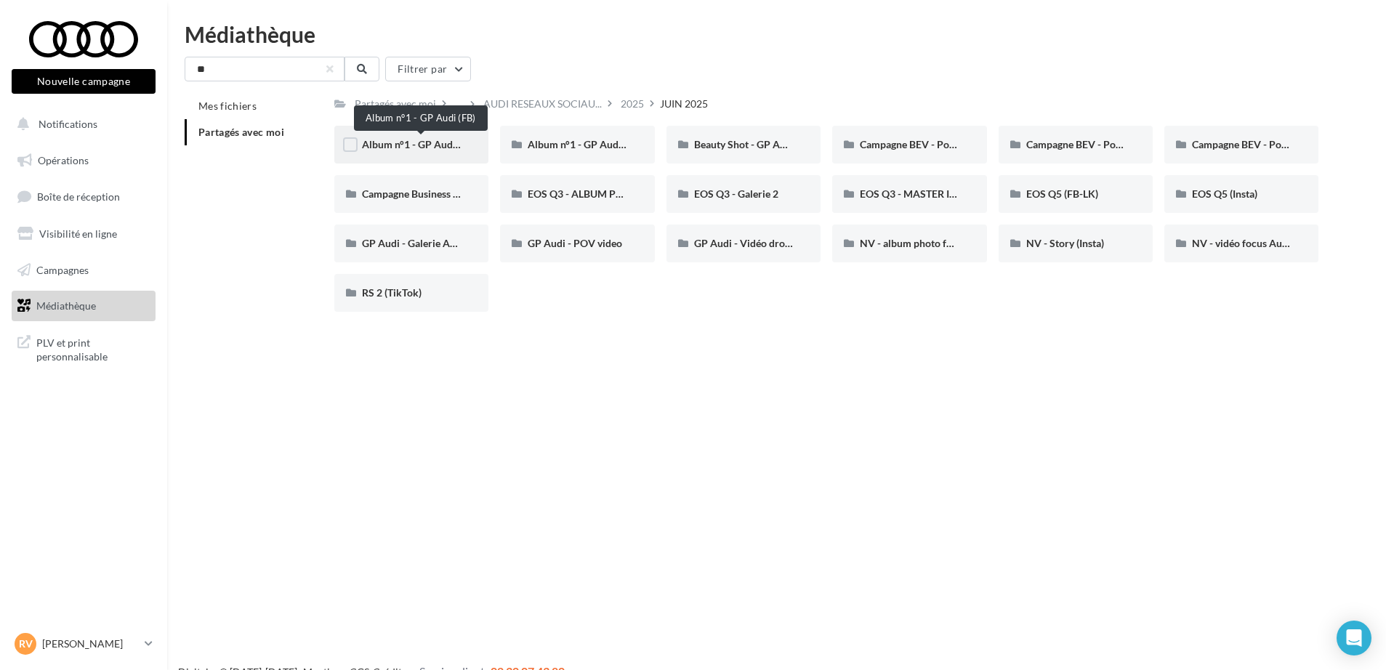
click at [416, 141] on span "Album n°1 - GP Audi (FB)" at bounding box center [419, 144] width 114 height 12
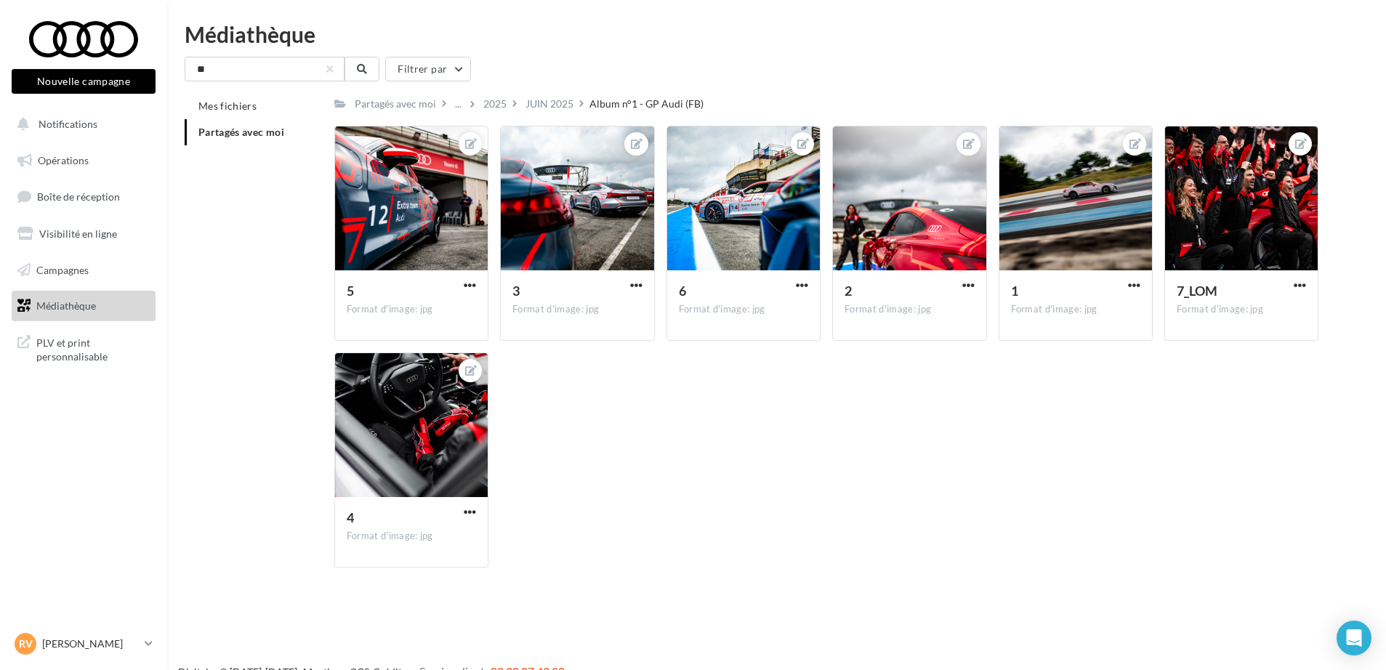
click at [222, 134] on span "Partagés avec moi" at bounding box center [241, 132] width 86 height 12
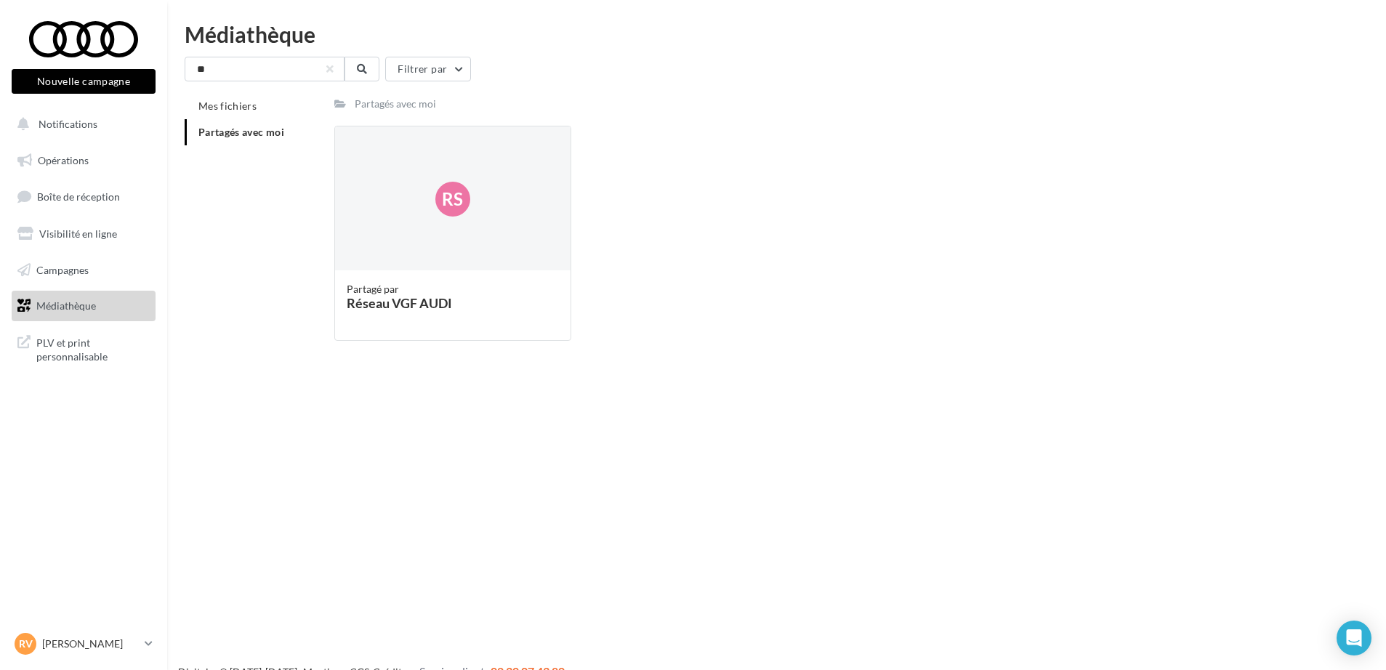
click at [372, 100] on div "Partagés avec moi" at bounding box center [395, 104] width 81 height 15
click at [73, 360] on span "PLV et print personnalisable" at bounding box center [92, 348] width 113 height 31
click at [244, 75] on input "**" at bounding box center [265, 69] width 160 height 25
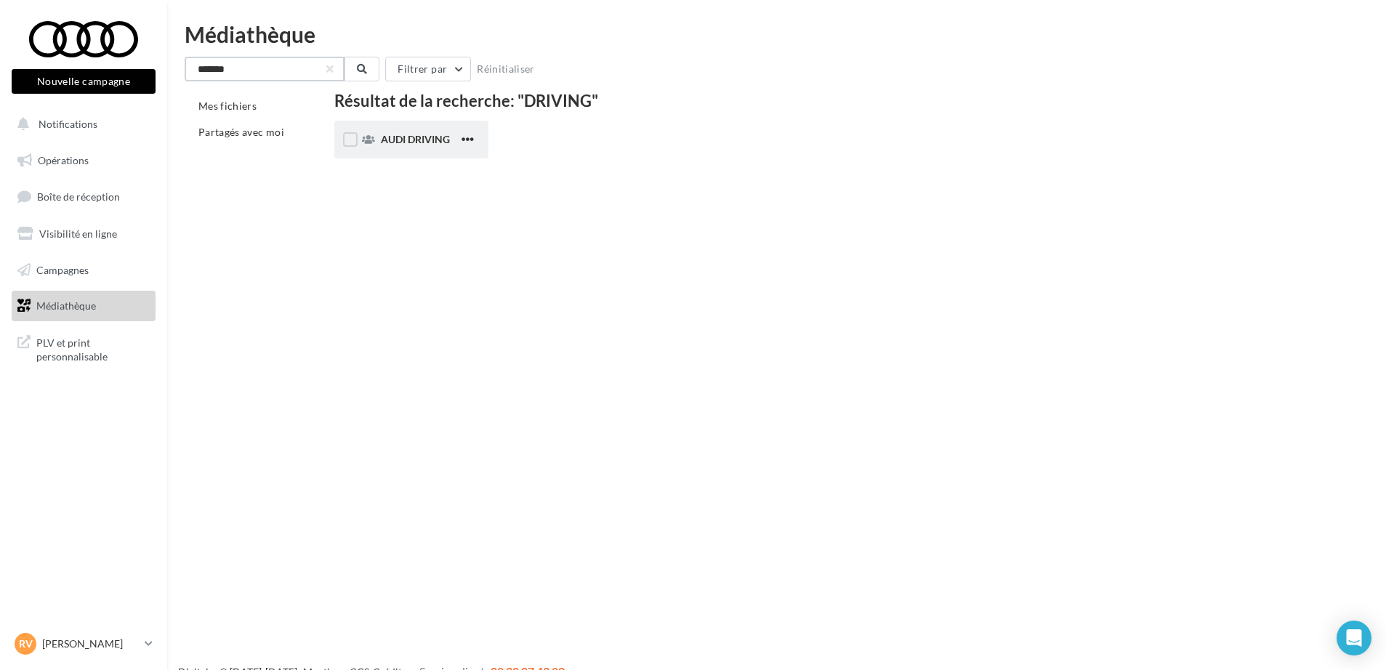
type input "*******"
click at [435, 150] on div "AUDI DRIVING" at bounding box center [411, 140] width 154 height 38
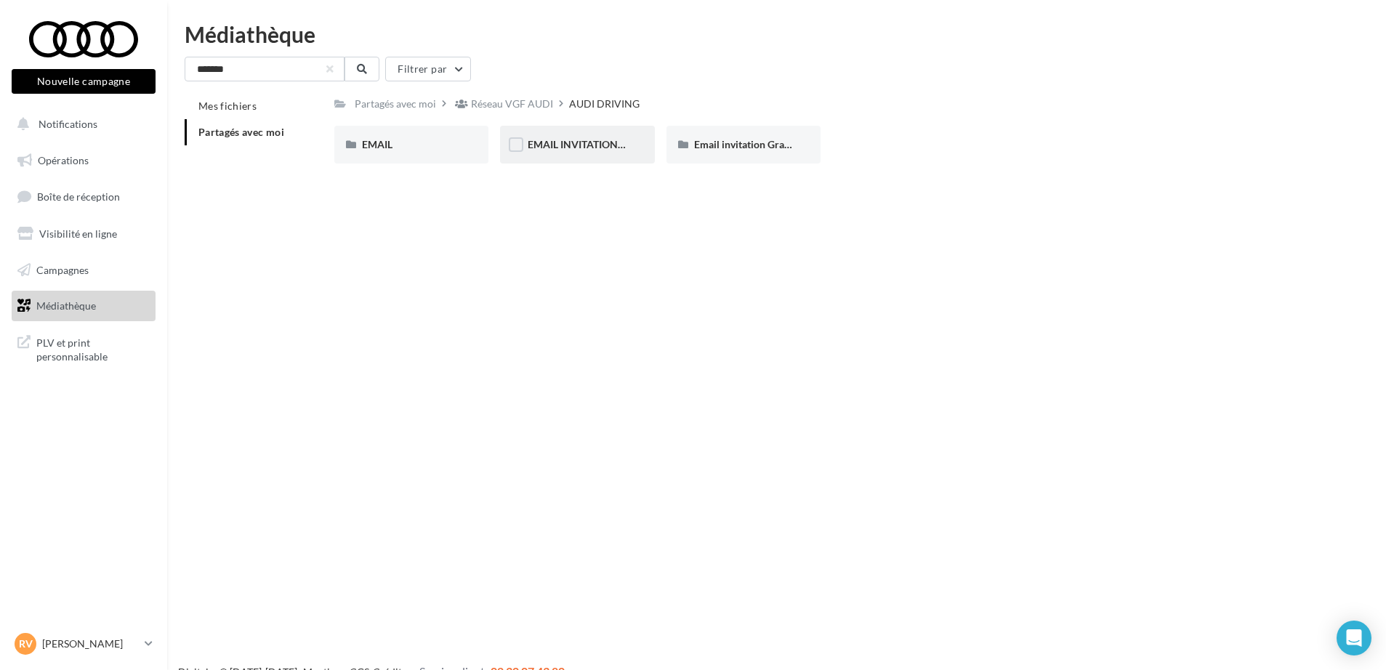
click at [601, 153] on div "EMAIL INVITATION ATELIER AUDI" at bounding box center [577, 145] width 154 height 38
click at [695, 150] on span "Email invitation Grand Prix Audi" at bounding box center [768, 144] width 148 height 12
click at [381, 141] on span "Grand Prix" at bounding box center [387, 144] width 50 height 12
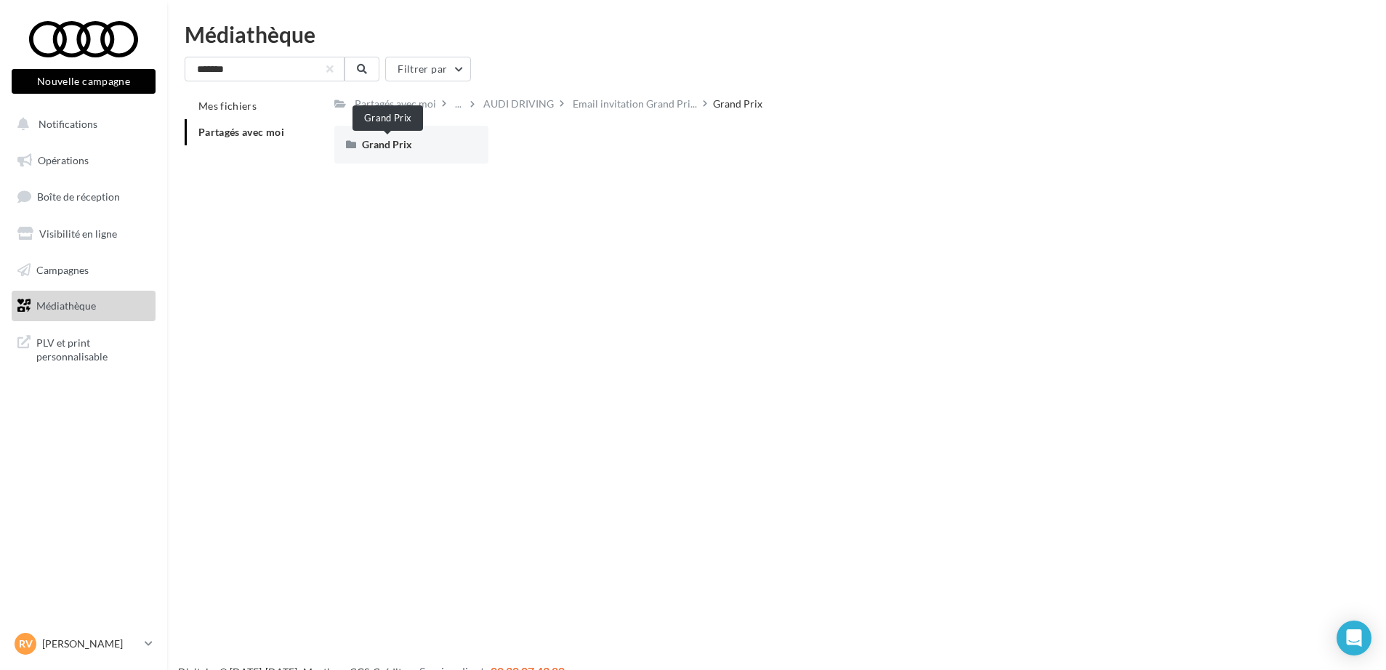
click at [381, 141] on span "Grand Prix" at bounding box center [387, 144] width 50 height 12
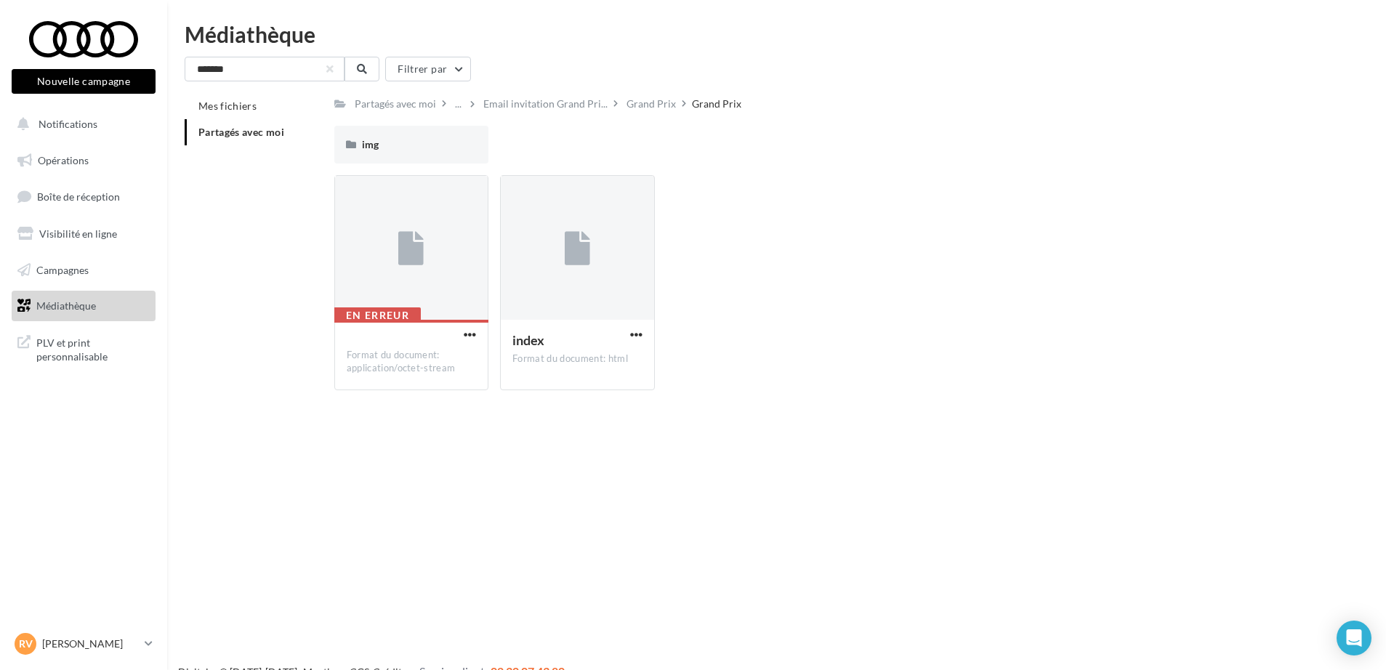
click at [56, 306] on span "Médiathèque" at bounding box center [66, 306] width 60 height 12
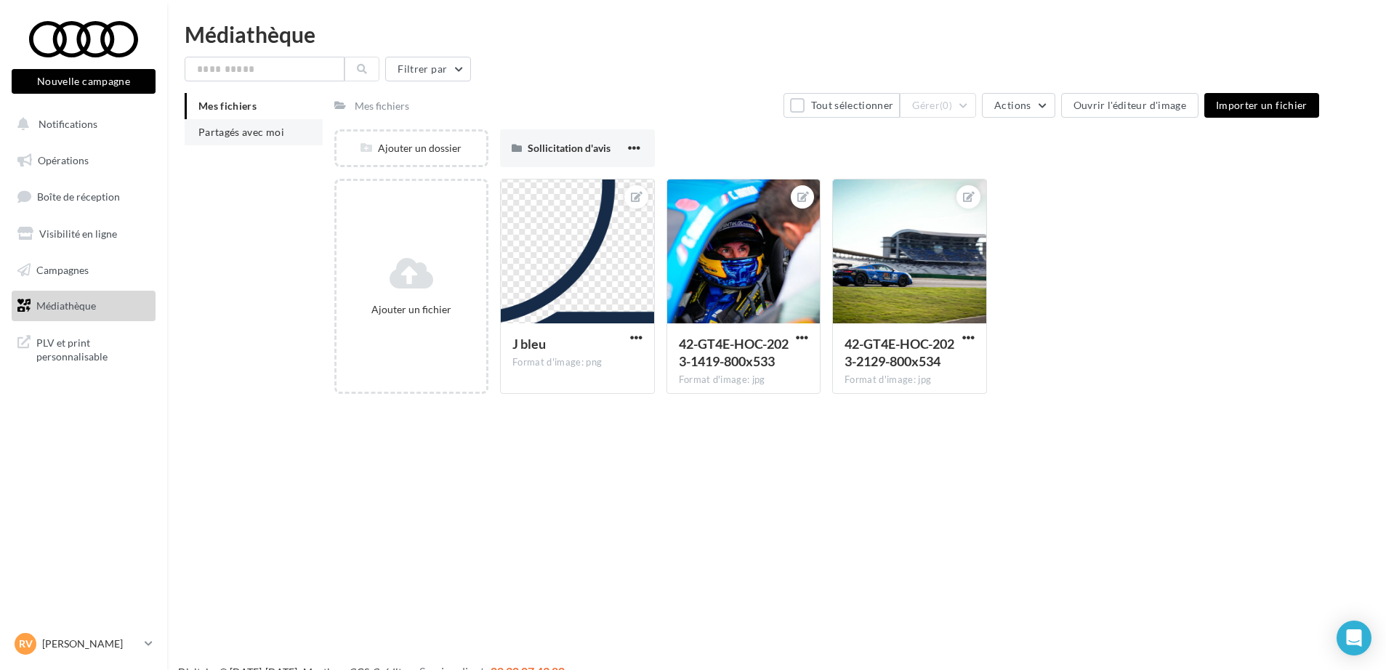
click at [250, 132] on span "Partagés avec moi" at bounding box center [241, 132] width 86 height 12
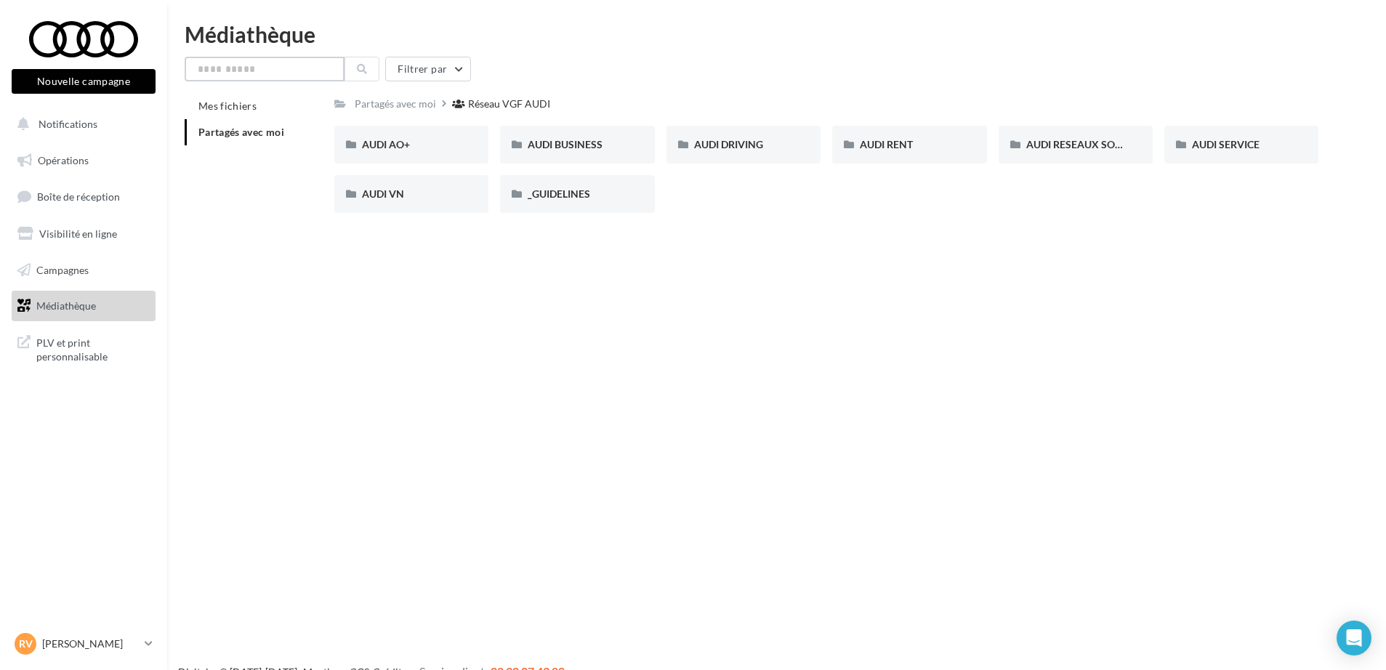
click at [260, 65] on input "text" at bounding box center [265, 69] width 160 height 25
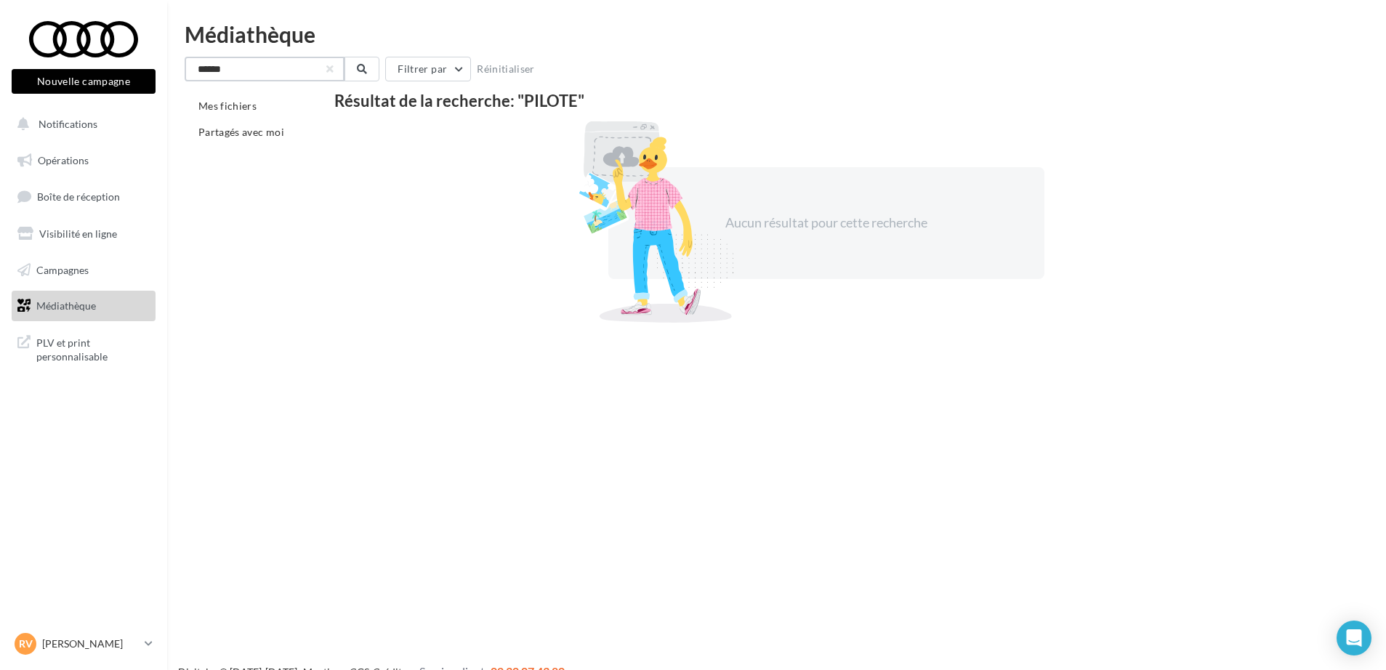
click at [222, 71] on input "******" at bounding box center [265, 69] width 160 height 25
click at [224, 65] on input "******" at bounding box center [265, 69] width 160 height 25
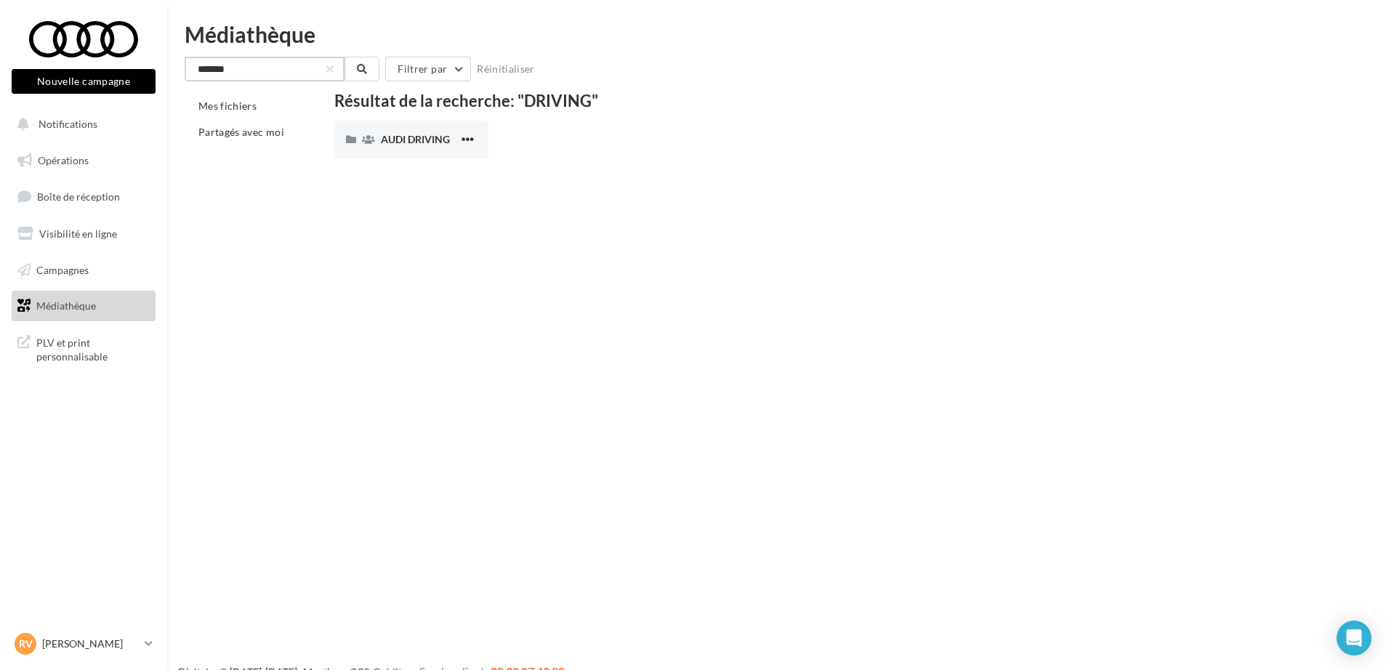
type input "*******"
click at [291, 65] on input "*******" at bounding box center [265, 69] width 160 height 25
click at [329, 71] on button "button" at bounding box center [330, 69] width 6 height 6
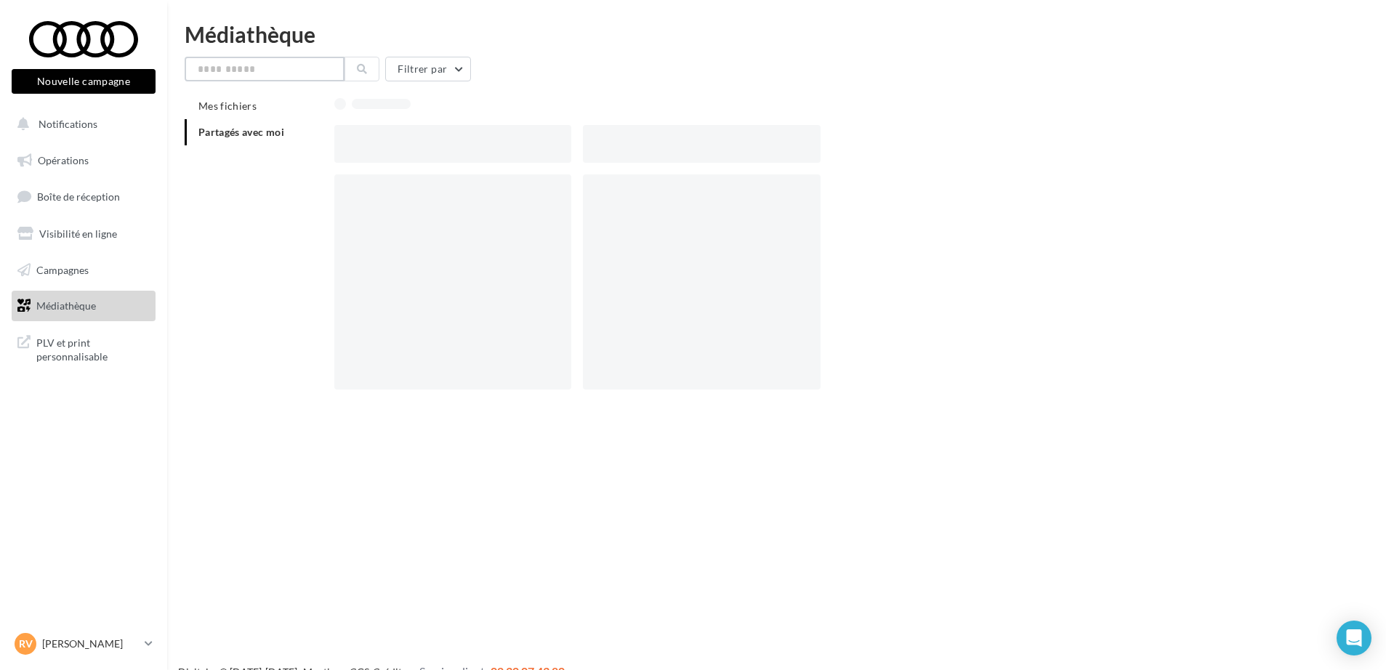
click at [305, 71] on input "text" at bounding box center [265, 69] width 160 height 25
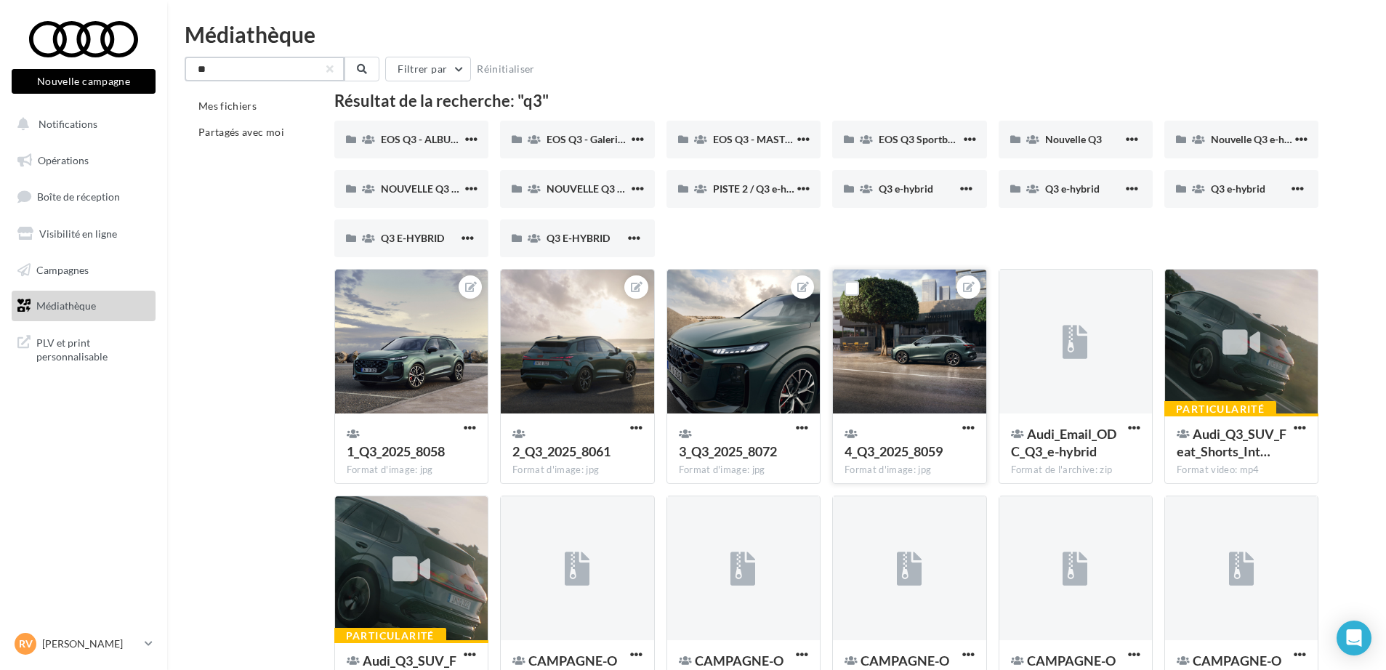
type input "**"
click at [858, 364] on div at bounding box center [909, 342] width 153 height 145
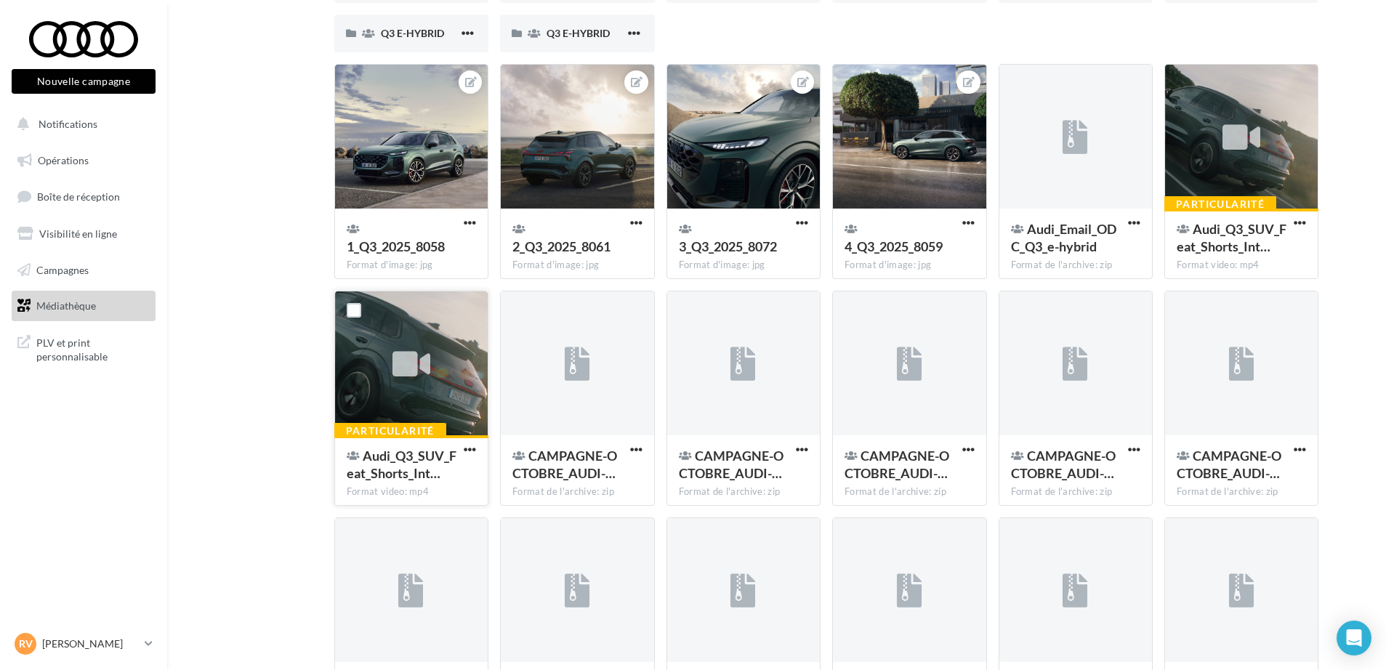
scroll to position [206, 0]
click at [600, 364] on div at bounding box center [577, 363] width 153 height 145
click at [639, 451] on span "button" at bounding box center [636, 449] width 12 height 12
click at [584, 480] on button "Télécharger" at bounding box center [572, 478] width 145 height 38
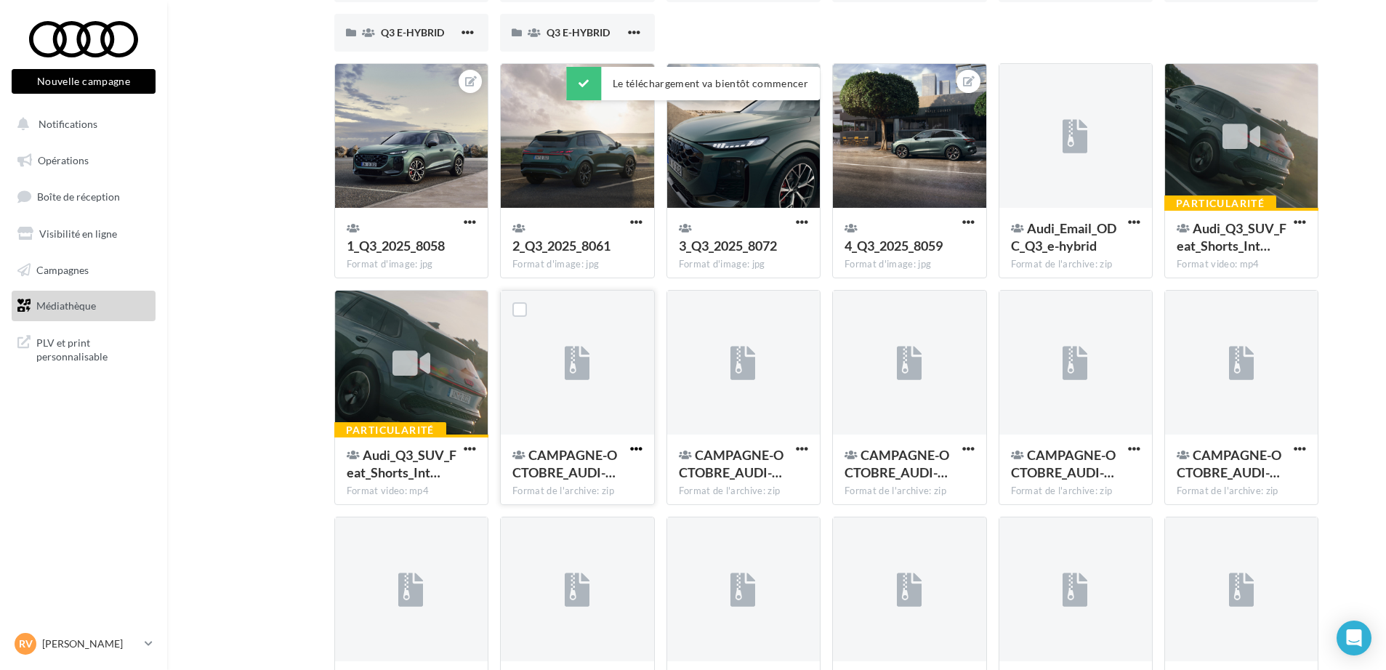
click at [631, 451] on span "button" at bounding box center [636, 449] width 12 height 12
click at [566, 514] on button "Copier l'URL" at bounding box center [572, 516] width 145 height 38
